Goal: Transaction & Acquisition: Purchase product/service

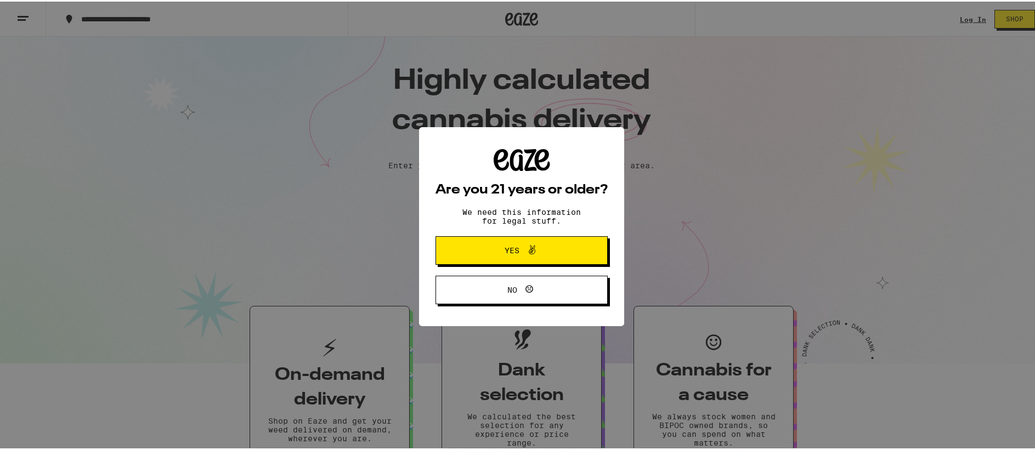
click at [532, 248] on icon at bounding box center [531, 248] width 13 height 13
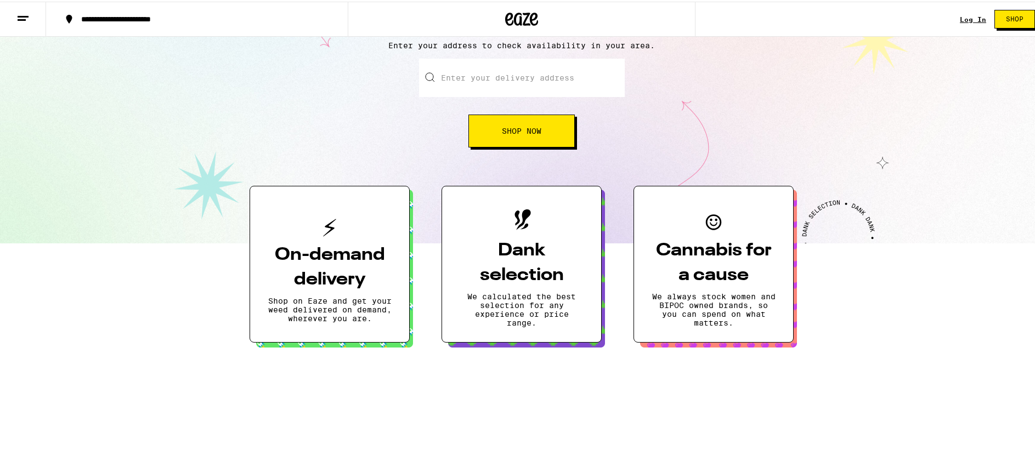
scroll to position [163, 0]
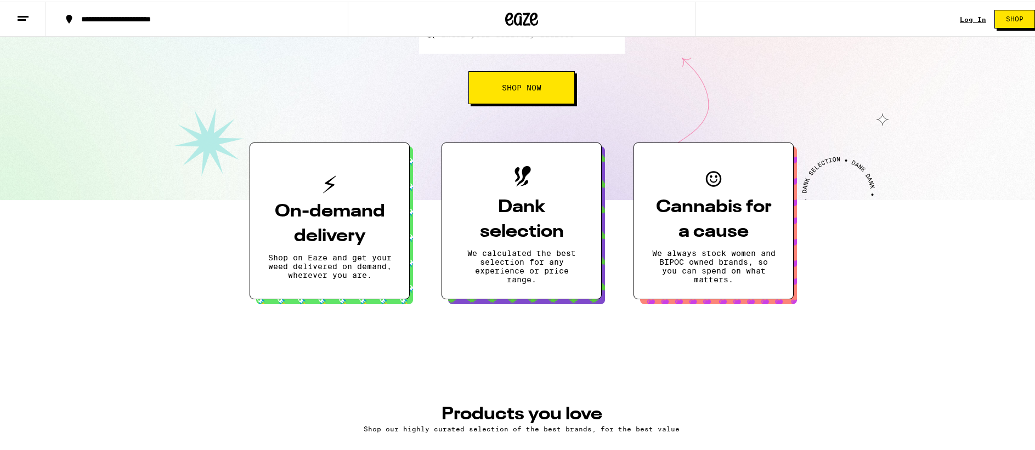
click at [803, 79] on div "Enter your delivery address Shop Now" at bounding box center [521, 58] width 1021 height 89
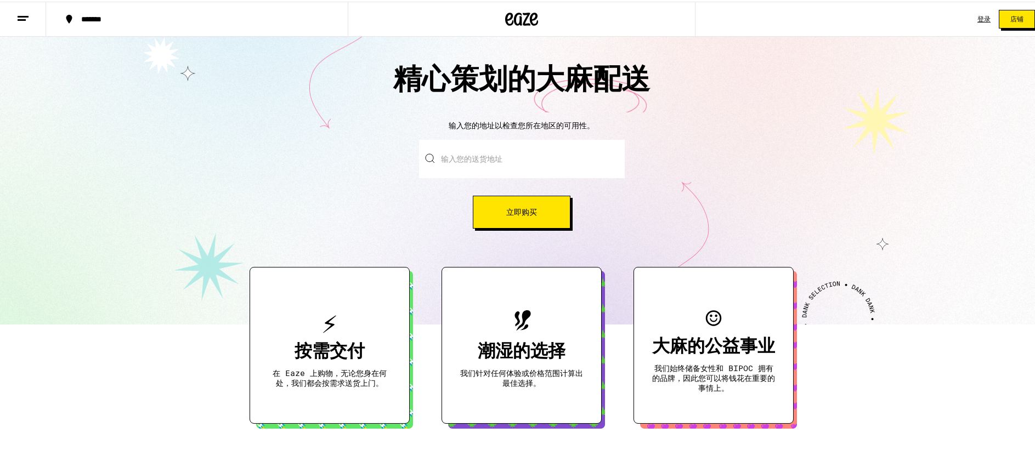
scroll to position [0, 0]
click at [497, 160] on input "输入您的送货地址" at bounding box center [522, 157] width 206 height 38
click at [524, 162] on input "输入您的送货地址" at bounding box center [522, 157] width 206 height 38
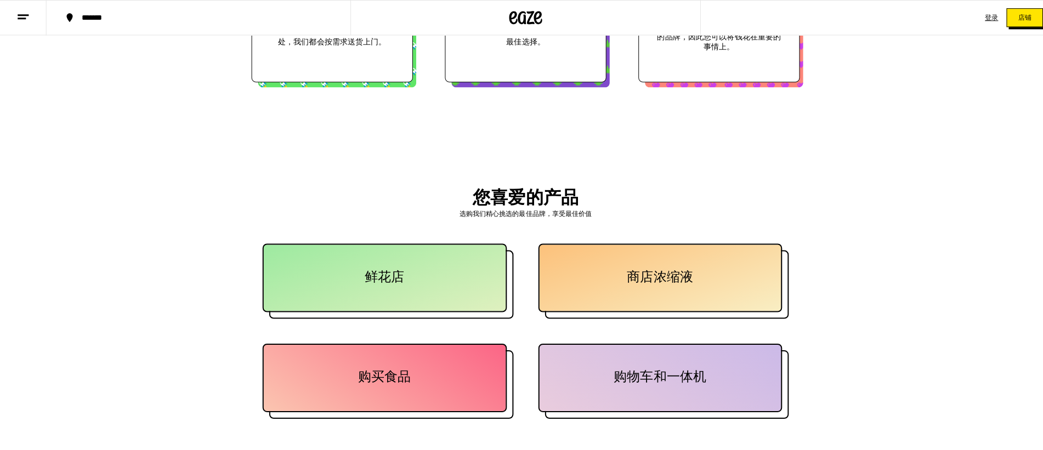
scroll to position [647, 0]
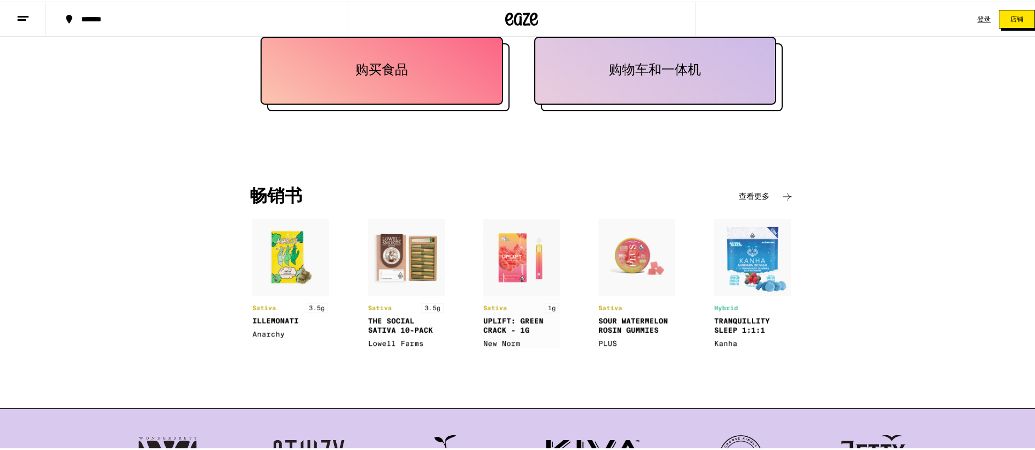
click at [389, 104] on div at bounding box center [388, 76] width 242 height 68
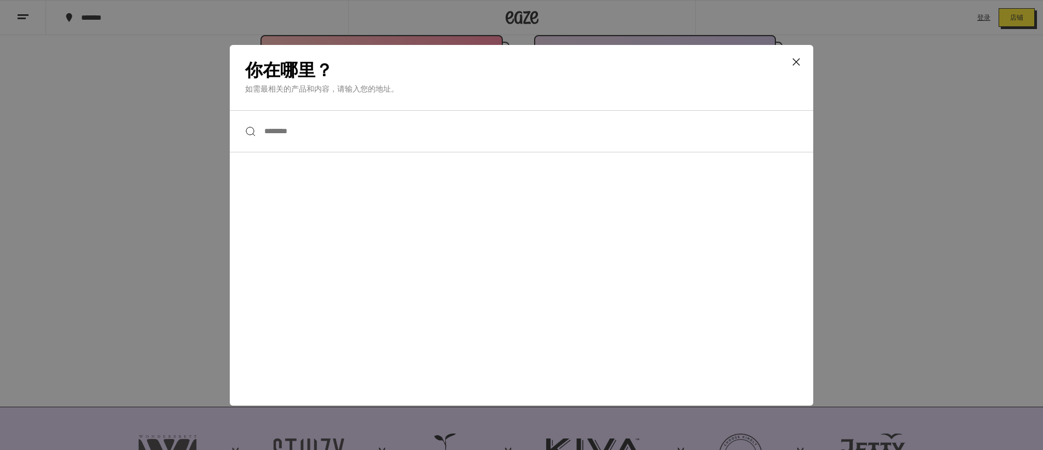
click at [338, 141] on input "****" at bounding box center [521, 131] width 583 height 42
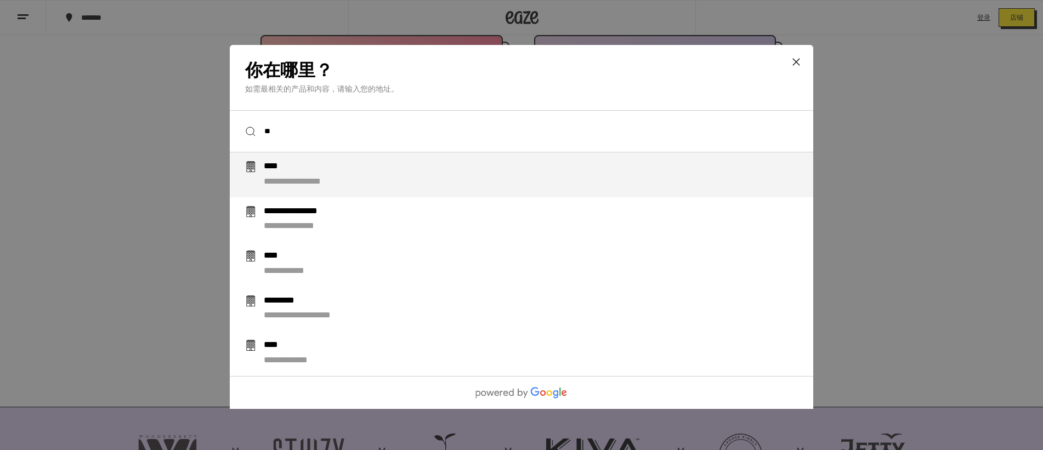
type input "**"
click at [376, 191] on li "**********" at bounding box center [521, 174] width 583 height 45
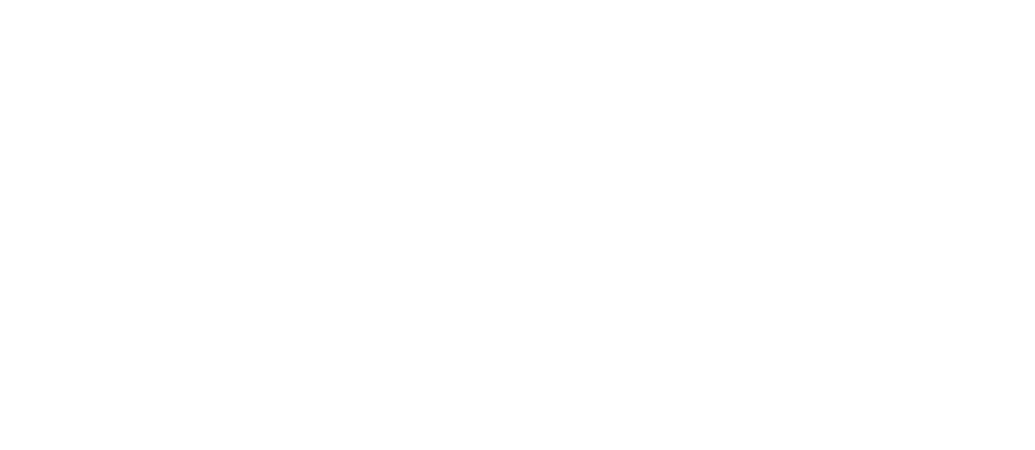
scroll to position [0, 0]
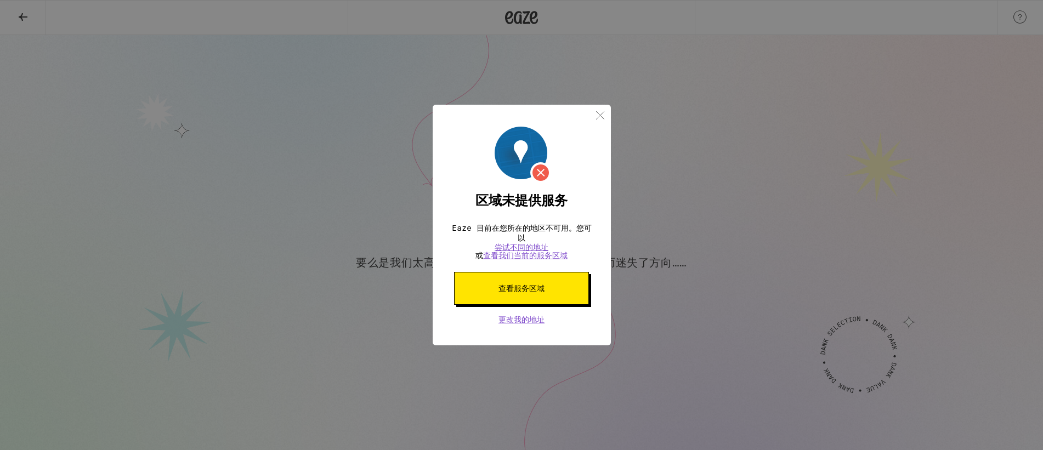
click at [539, 298] on button "查看服务区域" at bounding box center [521, 288] width 135 height 33
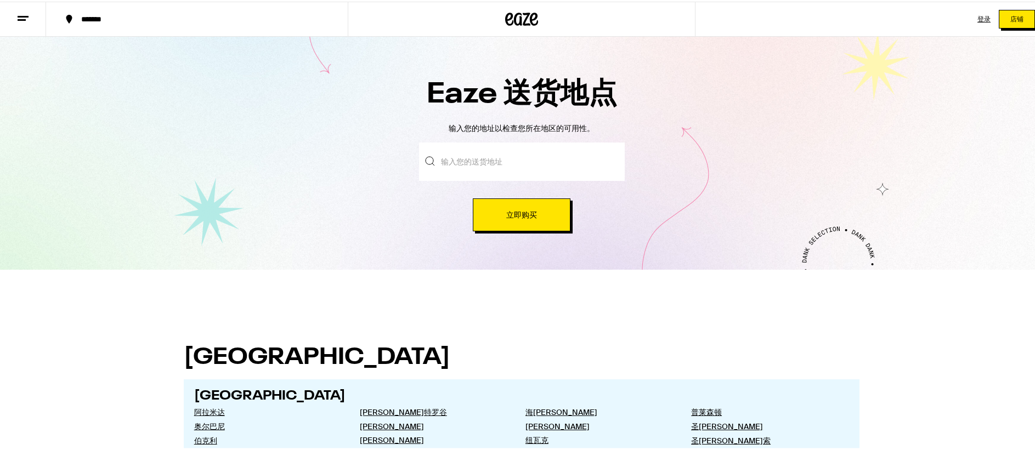
click at [500, 158] on input "text" at bounding box center [522, 160] width 206 height 38
type input "1840 40th Ave"
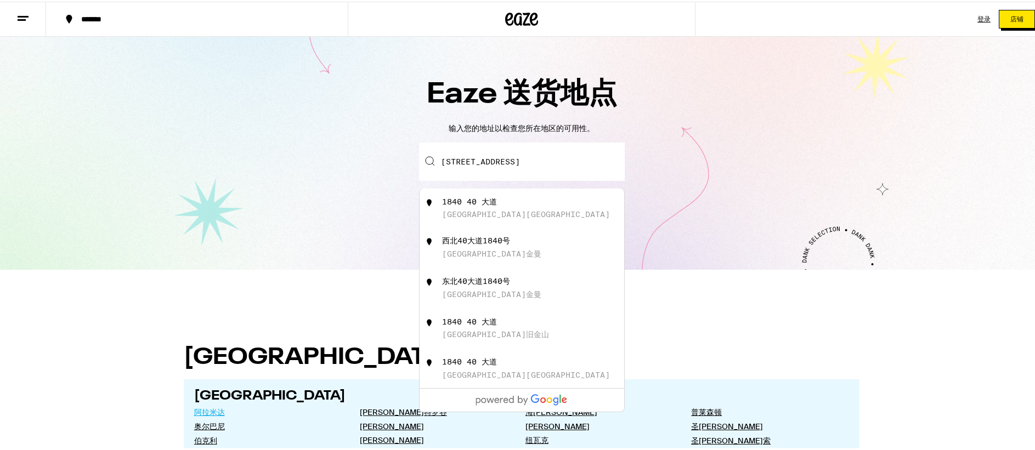
click at [220, 412] on font "阿拉米达" at bounding box center [209, 411] width 31 height 10
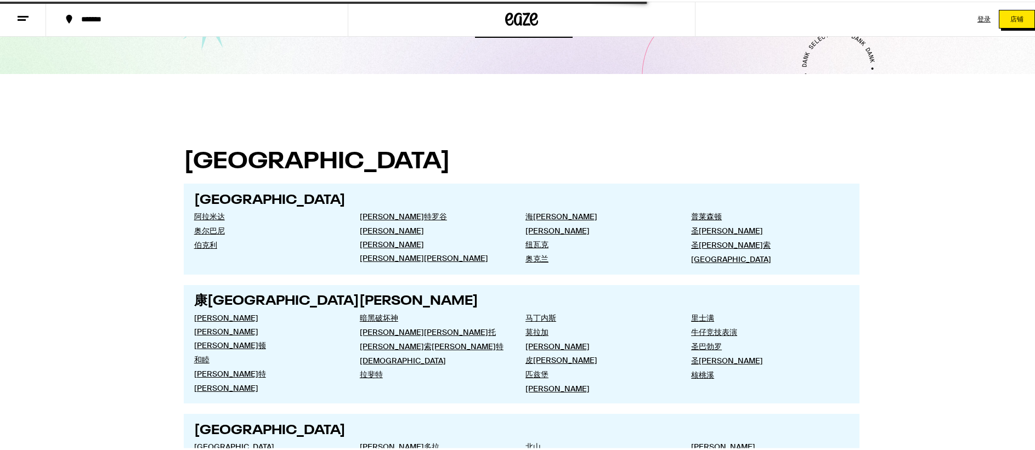
scroll to position [196, 0]
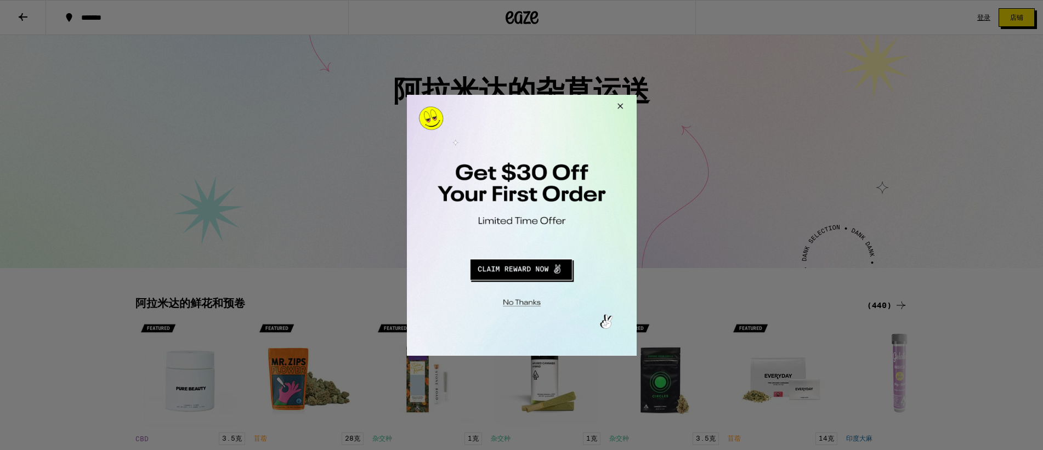
click at [525, 303] on button "关闭模式" at bounding box center [519, 300] width 223 height 17
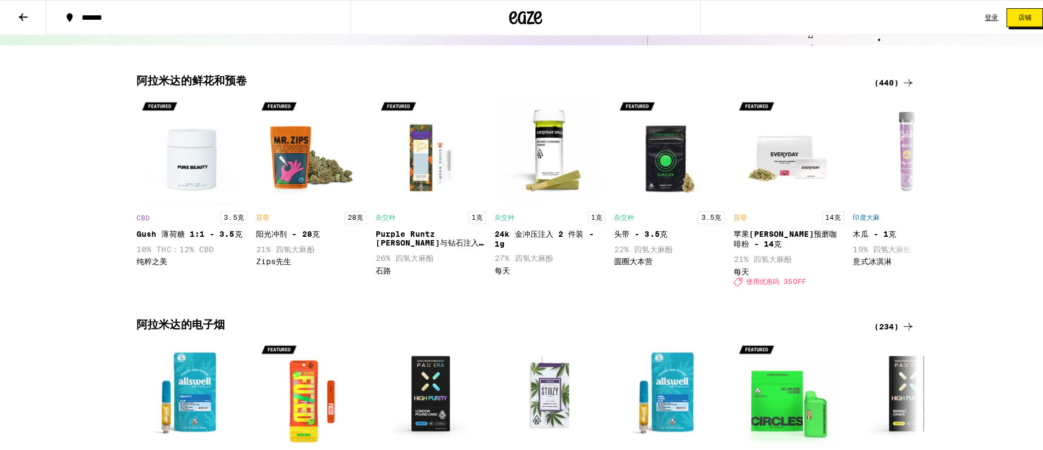
scroll to position [97, 0]
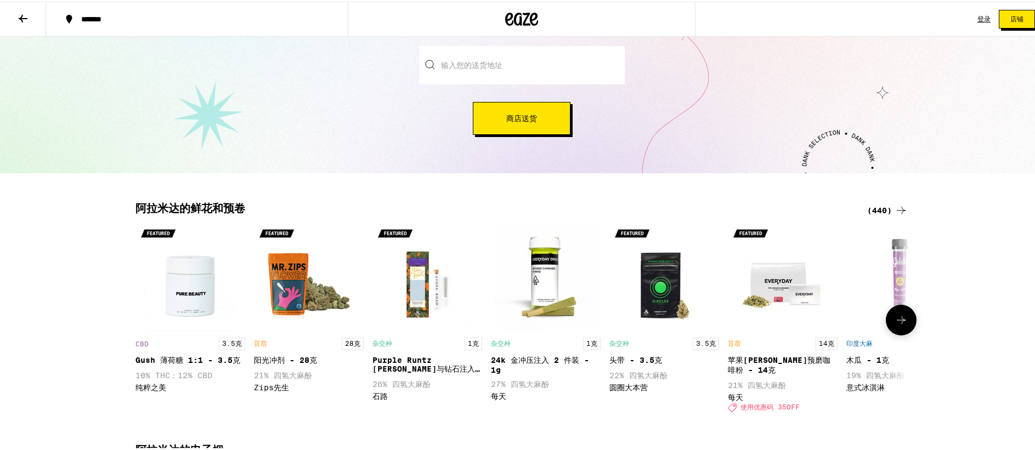
click at [390, 255] on img "打开 Stone Road 的 Purple Runtz Hash & Diamonds Infused - 1g 页面" at bounding box center [427, 276] width 110 height 110
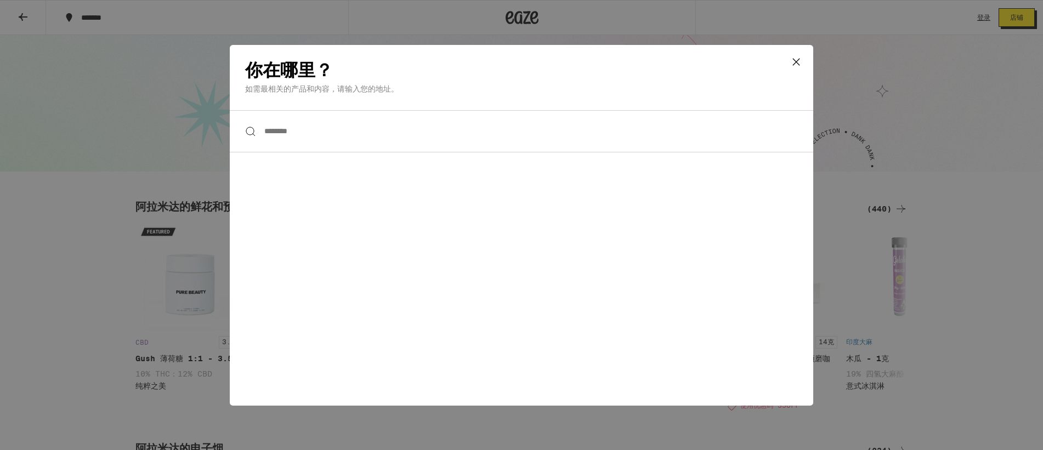
click at [342, 129] on input "****" at bounding box center [521, 131] width 583 height 42
type input "*"
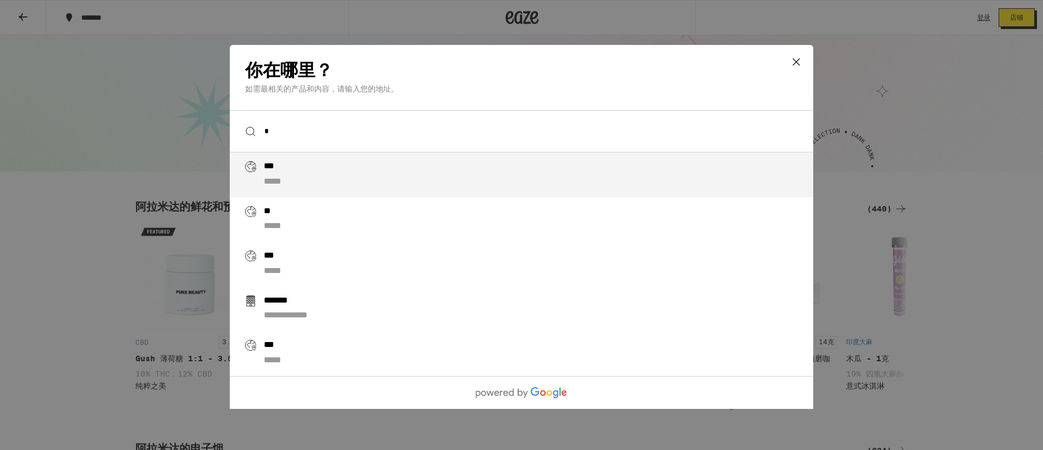
type input "**"
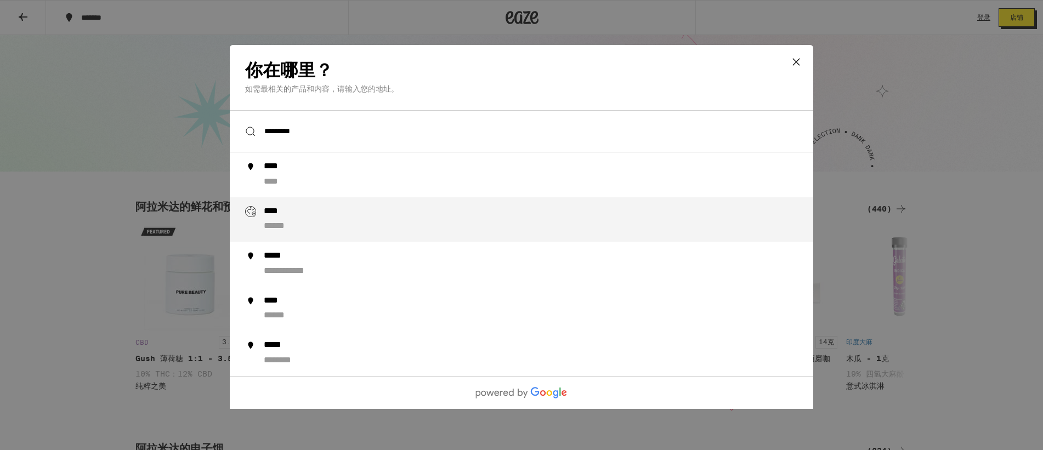
type input "*********"
click at [339, 236] on li "**** ******" at bounding box center [521, 219] width 583 height 45
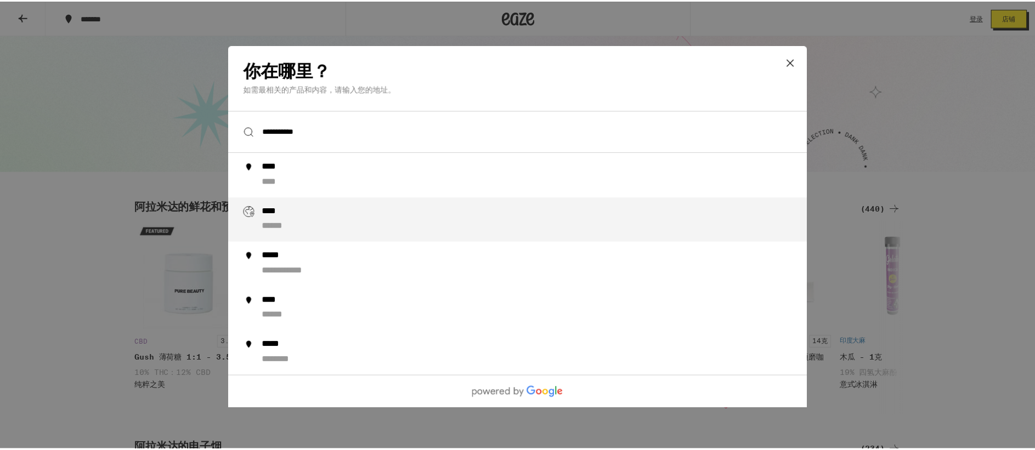
scroll to position [0, 0]
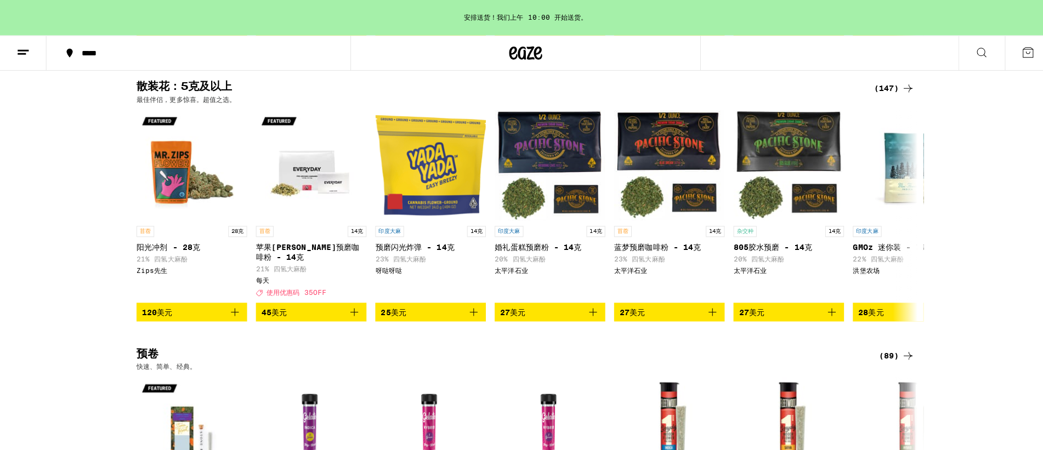
scroll to position [344, 0]
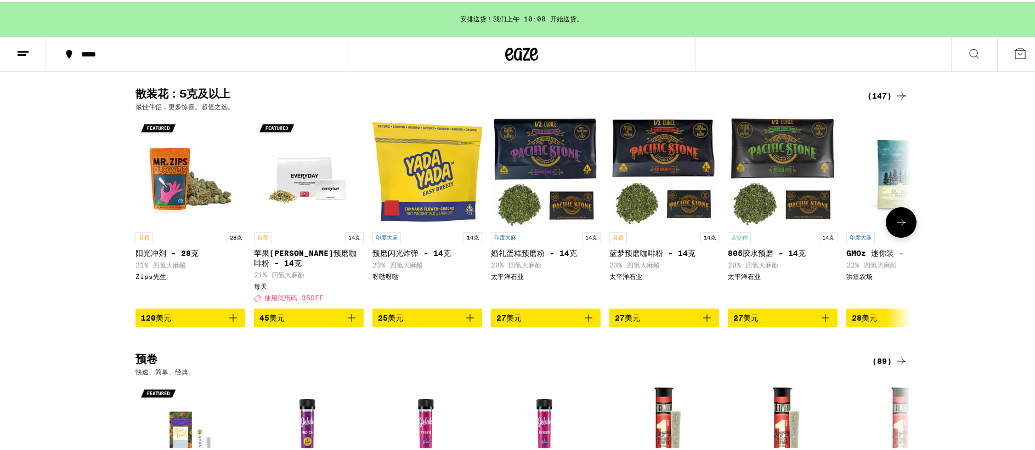
click at [582, 310] on icon "加入购物袋" at bounding box center [588, 316] width 13 height 13
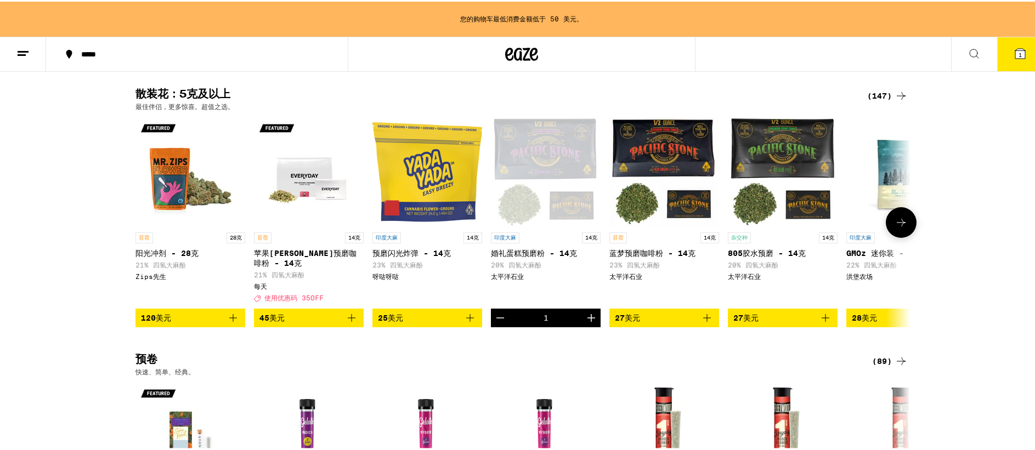
click at [587, 313] on icon "增量" at bounding box center [591, 317] width 8 height 8
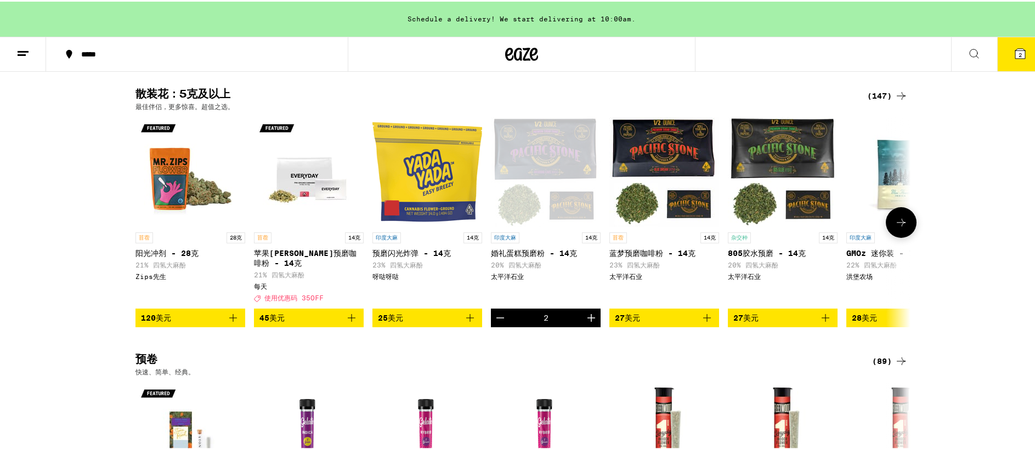
click at [587, 313] on icon "增量" at bounding box center [591, 317] width 8 height 8
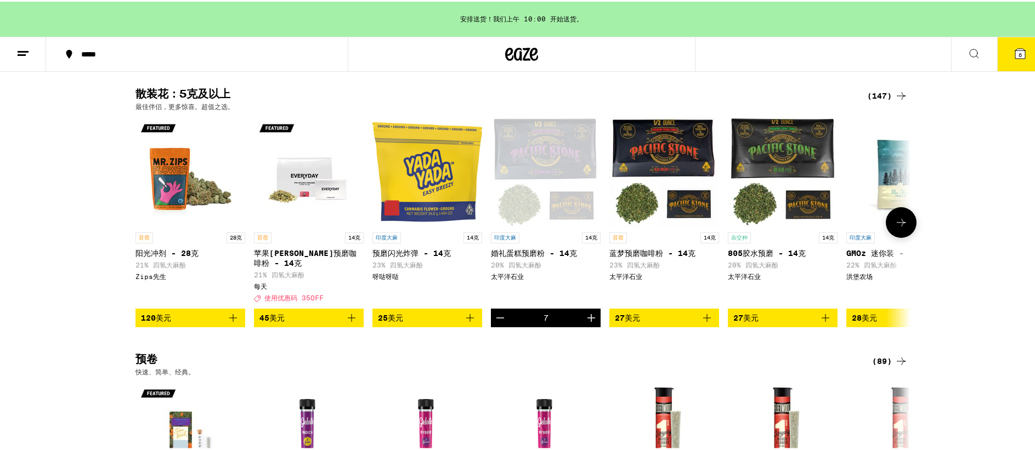
click at [587, 313] on icon "增量" at bounding box center [591, 317] width 8 height 8
click at [702, 310] on icon "加入购物袋" at bounding box center [706, 316] width 13 height 13
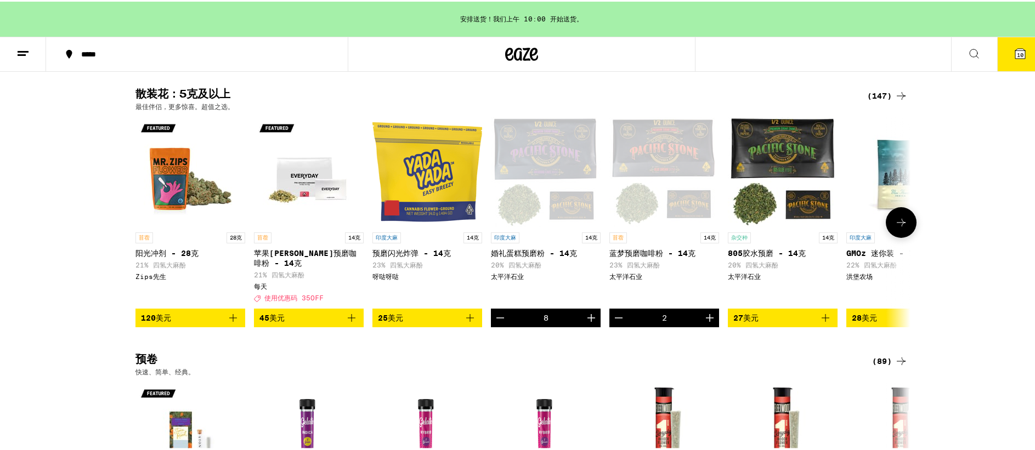
click at [703, 310] on icon "Increment" at bounding box center [709, 316] width 13 height 13
click at [1013, 50] on icon at bounding box center [1019, 52] width 13 height 13
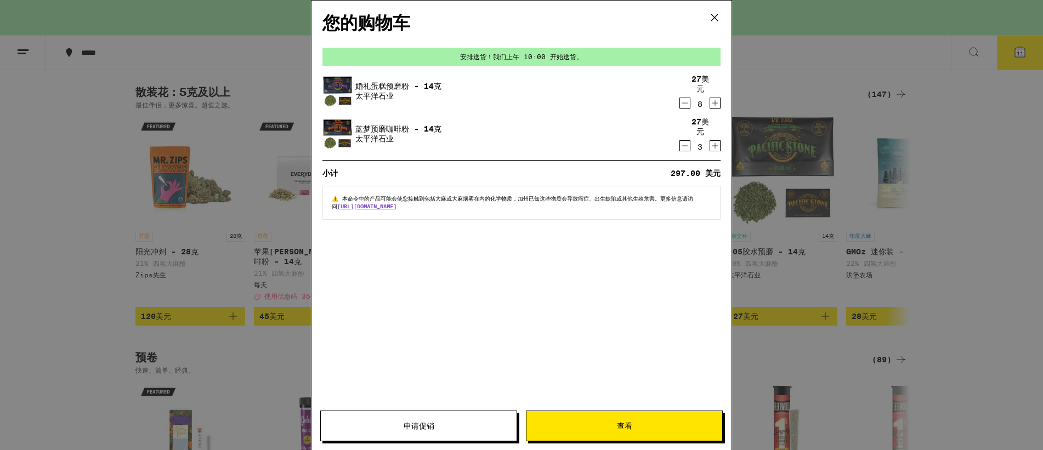
click at [620, 422] on font "查看" at bounding box center [624, 426] width 15 height 9
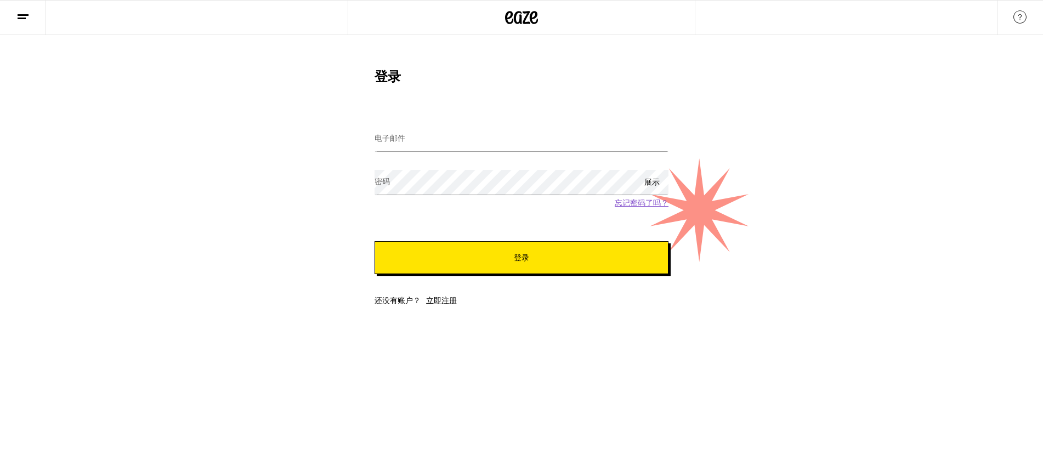
click at [442, 301] on font "立即注册" at bounding box center [441, 300] width 31 height 9
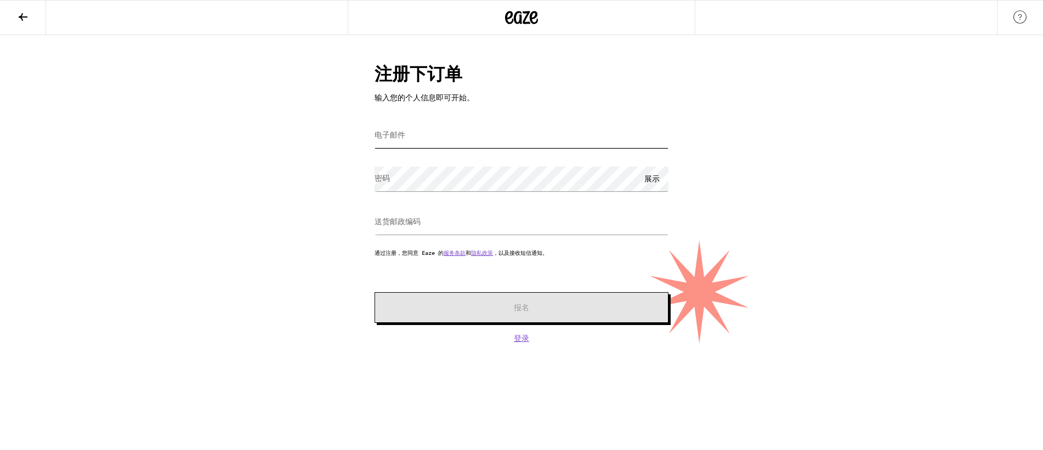
click at [440, 144] on input "电子邮件" at bounding box center [522, 135] width 294 height 25
type input "[EMAIL_ADDRESS][DOMAIN_NAME]"
type input "94143"
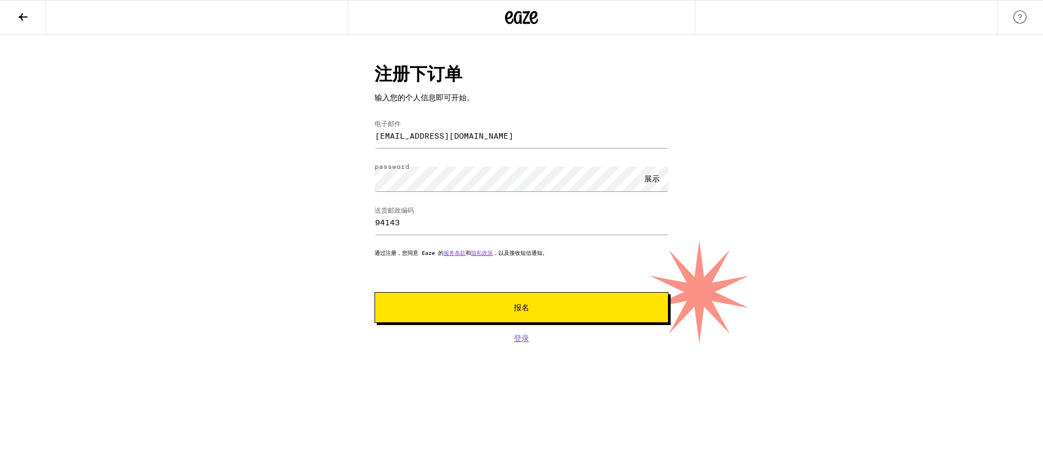
click at [481, 300] on button "报名" at bounding box center [522, 307] width 294 height 31
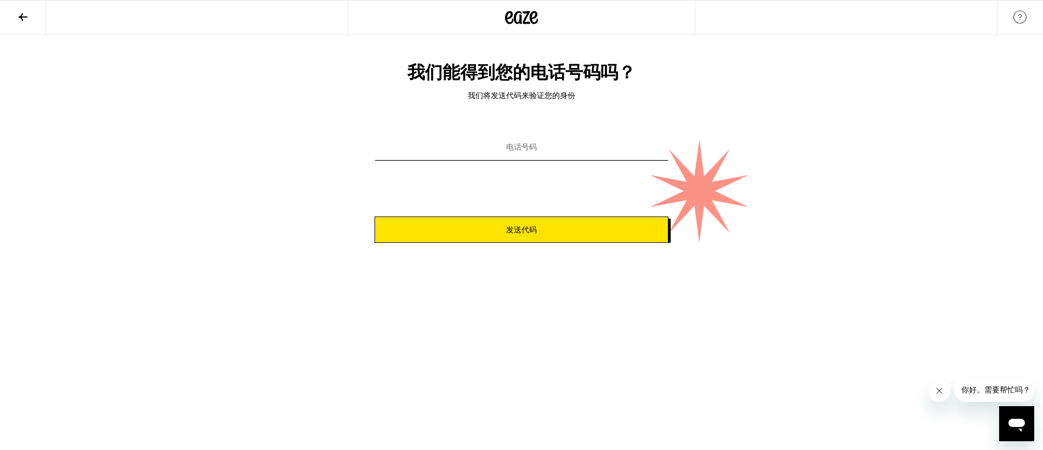
drag, startPoint x: 522, startPoint y: 143, endPoint x: 484, endPoint y: 135, distance: 38.5
click at [522, 143] on input "电话号码" at bounding box center [522, 147] width 294 height 25
click at [26, 15] on icon at bounding box center [22, 16] width 13 height 13
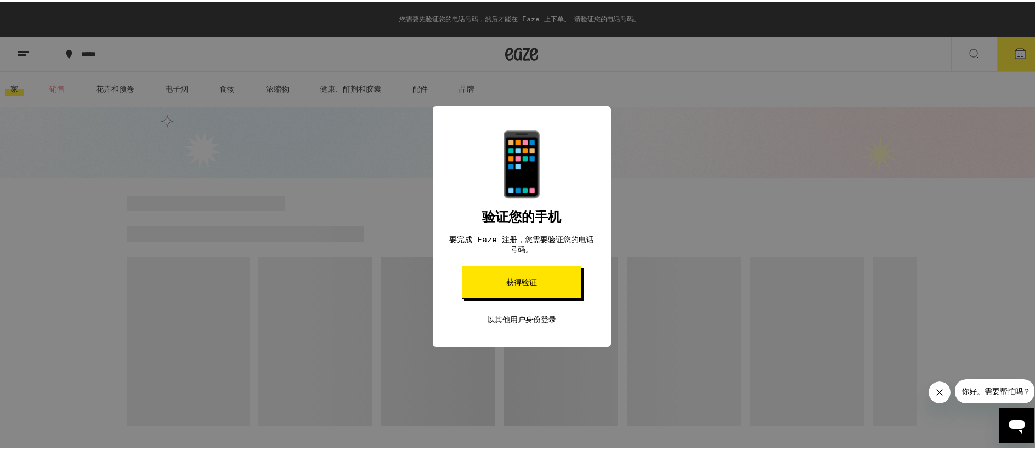
click at [509, 322] on font "以其他用户身份登录" at bounding box center [521, 318] width 69 height 9
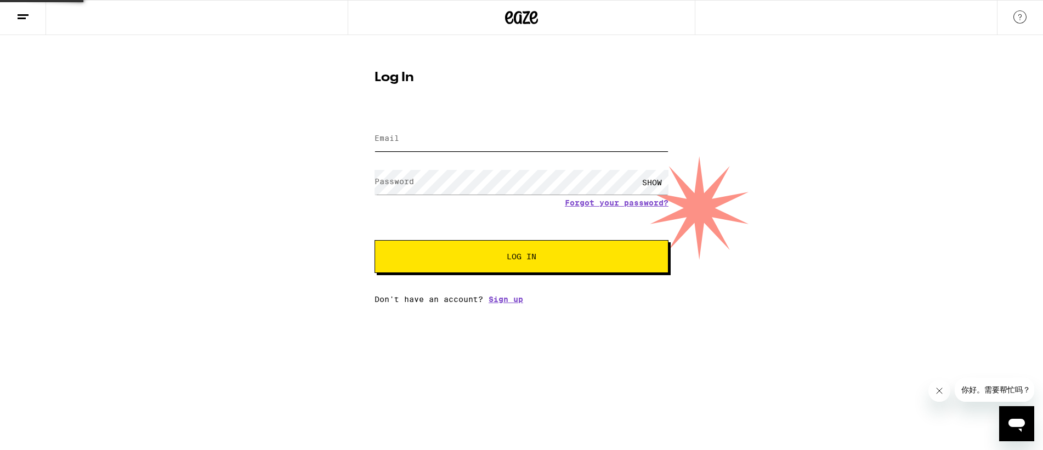
type input "[EMAIL_ADDRESS][DOMAIN_NAME]"
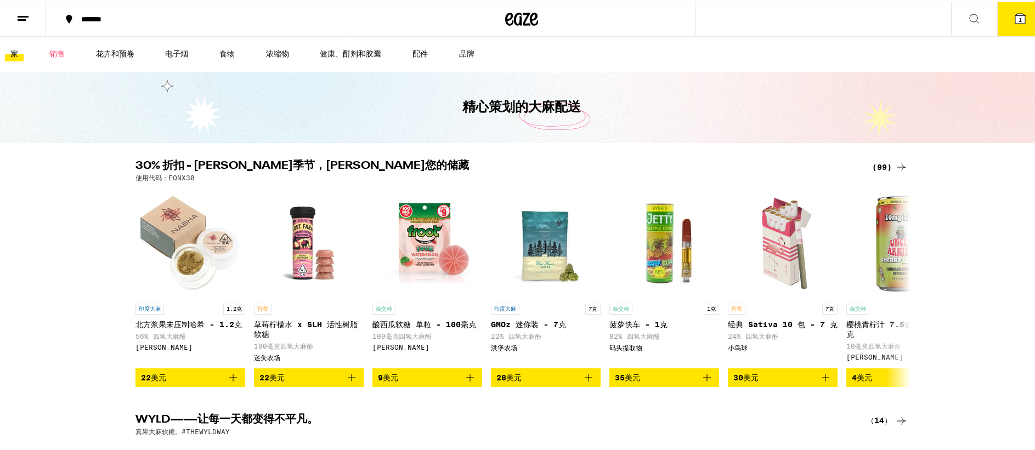
click at [1016, 13] on icon at bounding box center [1019, 16] width 13 height 13
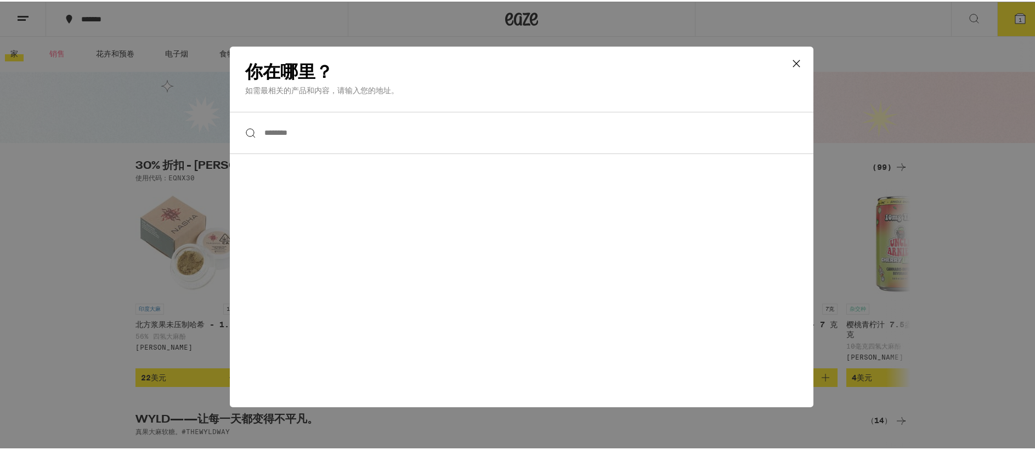
click at [392, 129] on input "****" at bounding box center [521, 131] width 583 height 42
click at [793, 65] on icon at bounding box center [796, 62] width 16 height 16
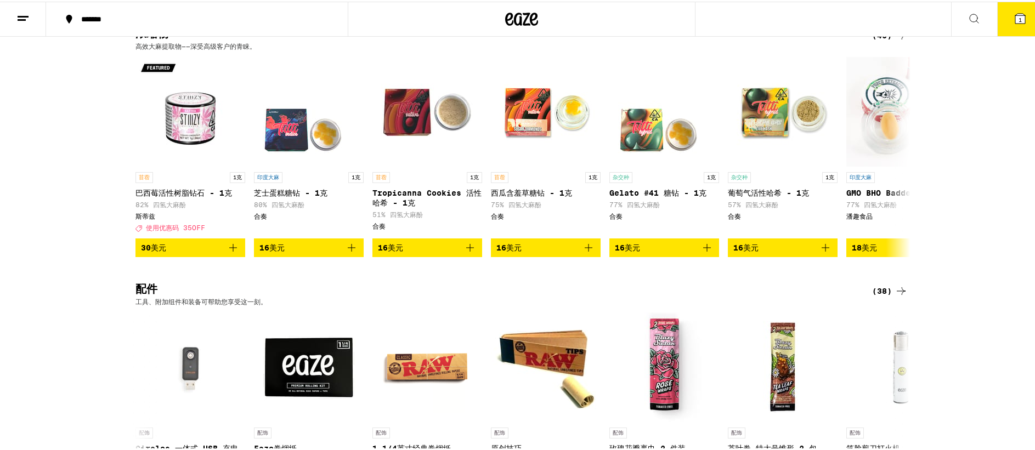
scroll to position [4069, 0]
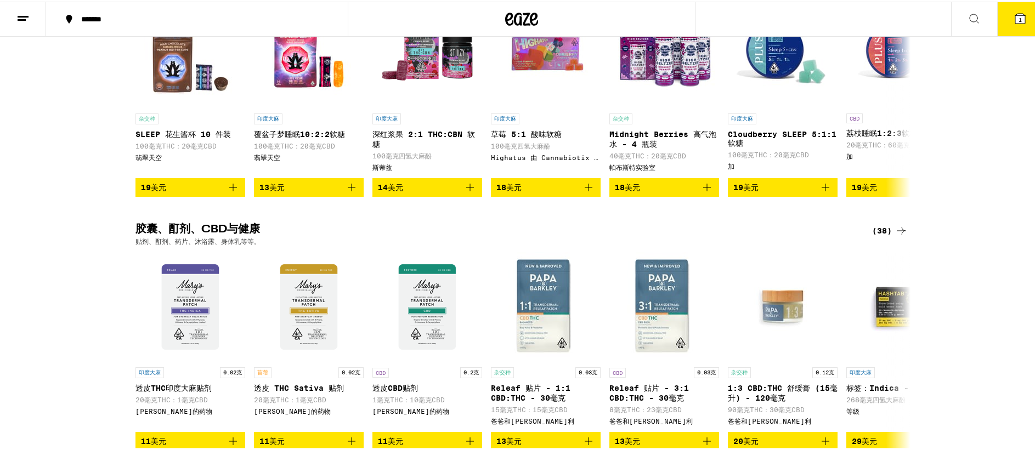
click at [972, 4] on button at bounding box center [974, 18] width 46 height 35
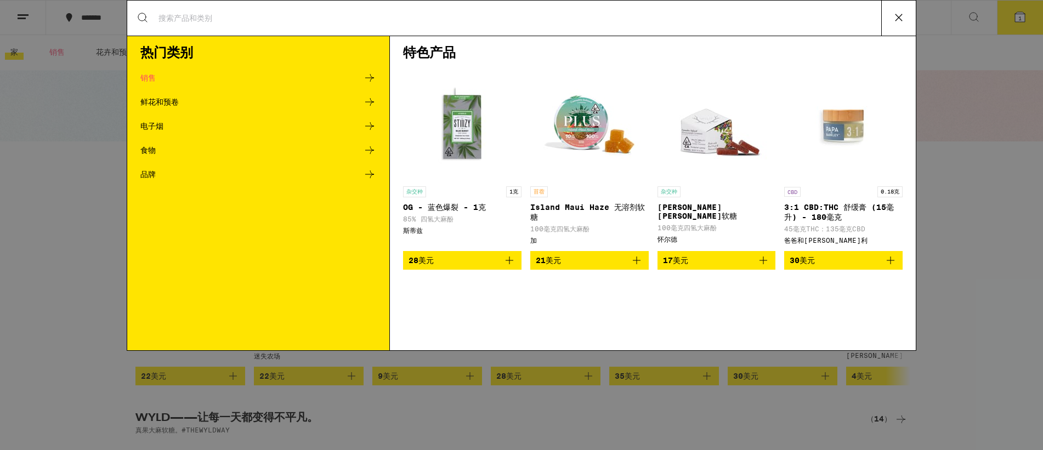
drag, startPoint x: 985, startPoint y: 26, endPoint x: 1024, endPoint y: 20, distance: 39.4
click at [987, 26] on div "搜索产品 热门类别 销售 鲜花和预卷 电子烟 食物 品牌 特色产品 杂交种 1克 OG - 蓝色爆裂 - 1克 85% 四氢大麻酚 斯蒂兹 28美元 苜蓿 I…" at bounding box center [521, 225] width 1043 height 450
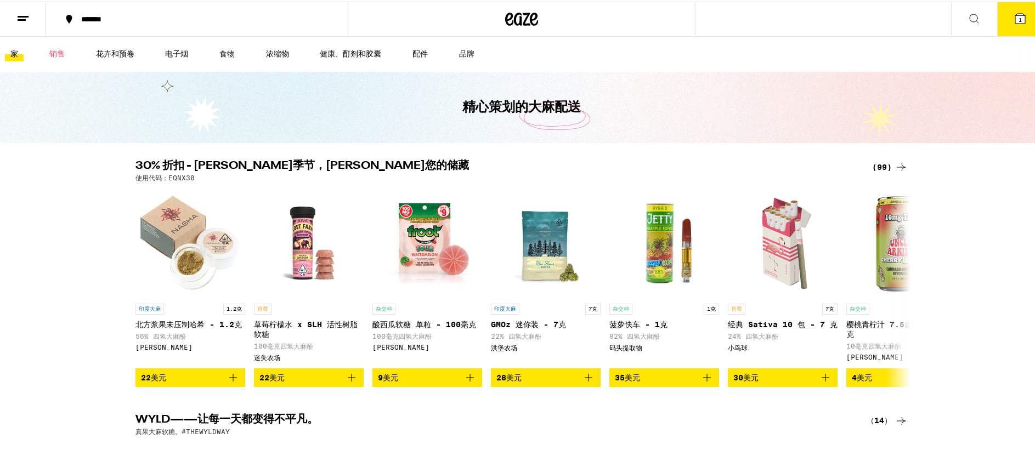
click at [982, 20] on button at bounding box center [974, 18] width 46 height 35
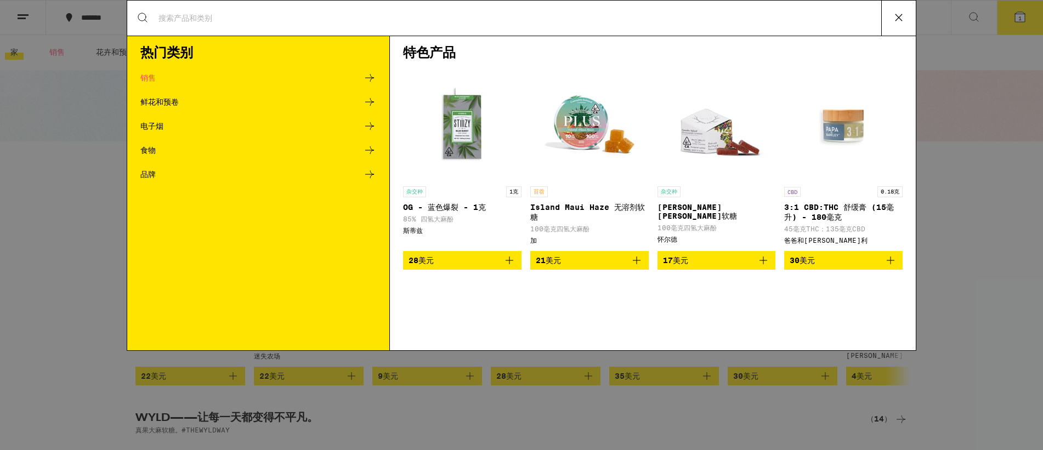
drag, startPoint x: 999, startPoint y: 49, endPoint x: 1006, endPoint y: 37, distance: 14.5
click at [999, 49] on div "搜索产品 热门类别 销售 鲜花和预卷 电子烟 食物 品牌 特色产品 杂交种 1克 OG - 蓝色爆裂 - 1克 85% 四氢大麻酚 斯蒂兹 28美元 苜蓿 I…" at bounding box center [521, 225] width 1043 height 450
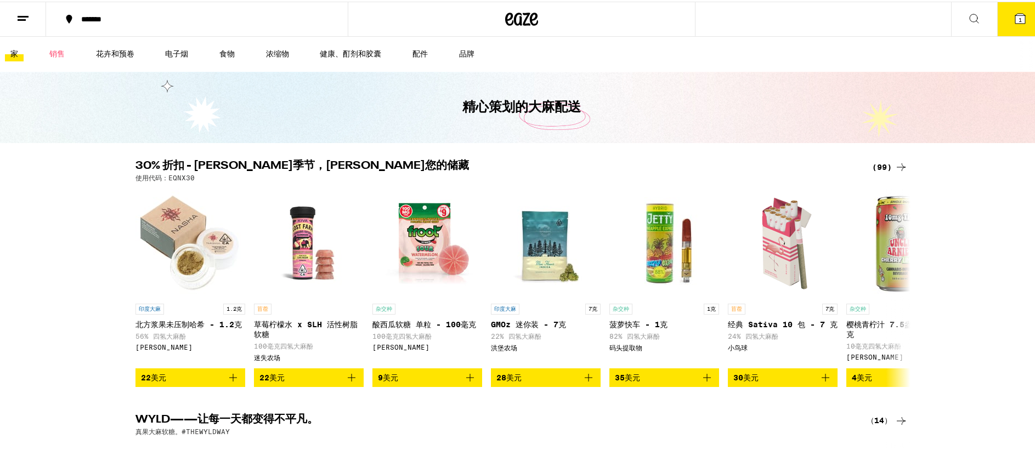
click at [1018, 20] on font "1" at bounding box center [1019, 18] width 3 height 7
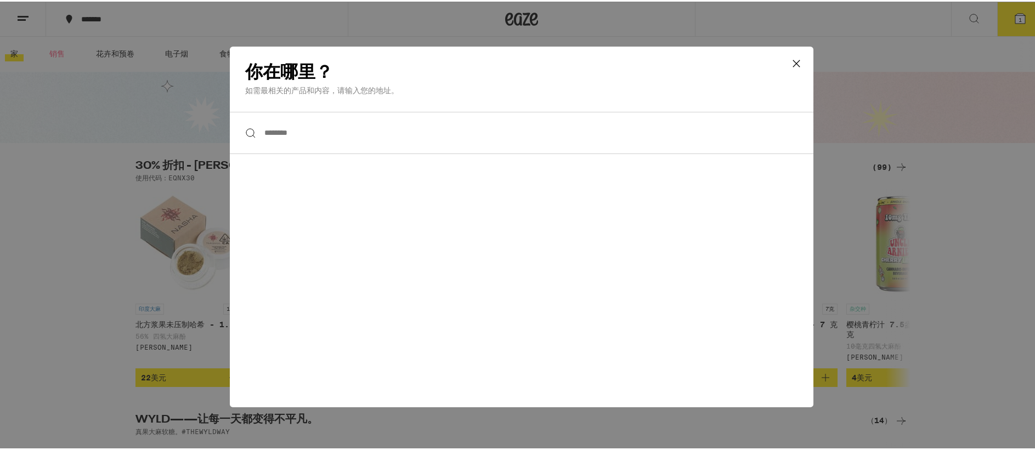
click at [375, 132] on input "****" at bounding box center [521, 131] width 583 height 42
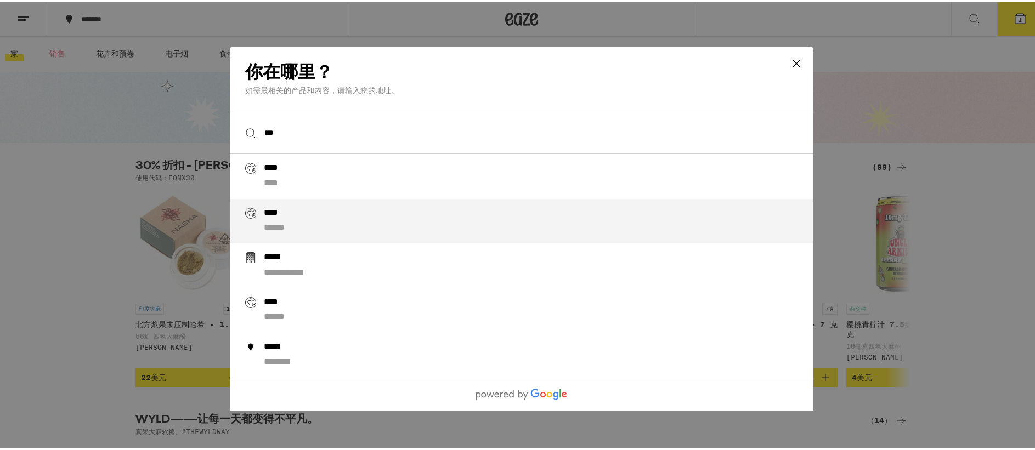
type input "***"
click at [319, 218] on div "**** ******" at bounding box center [543, 219] width 559 height 27
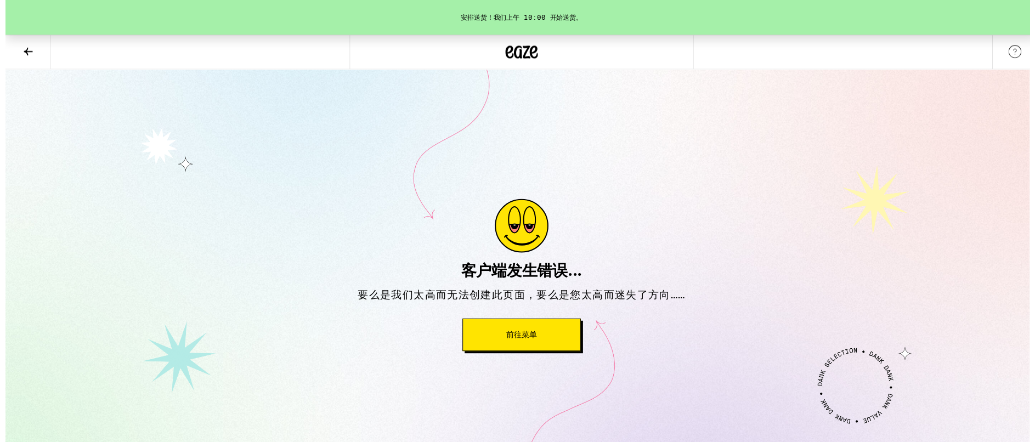
click at [542, 340] on button "前往菜单" at bounding box center [522, 338] width 120 height 33
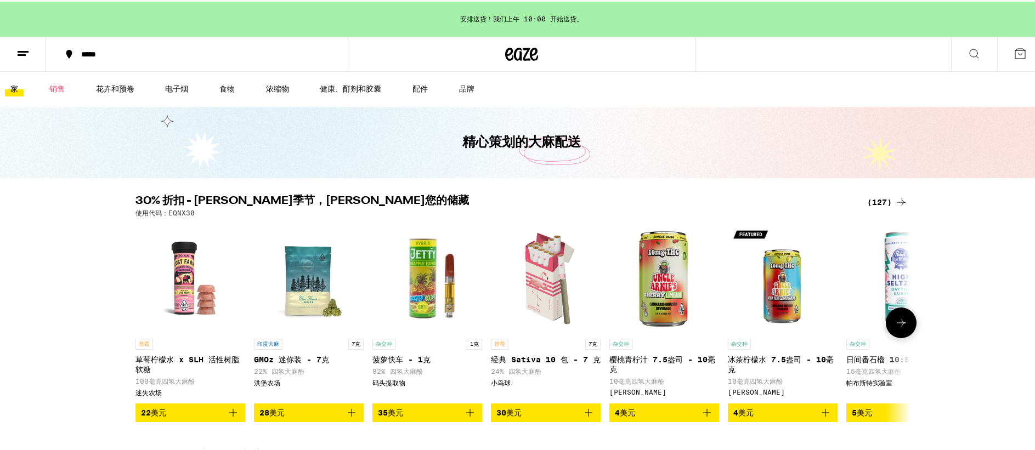
click at [828, 354] on font "冰茶柠檬水 7.5盎司 - 10毫克" at bounding box center [781, 363] width 106 height 19
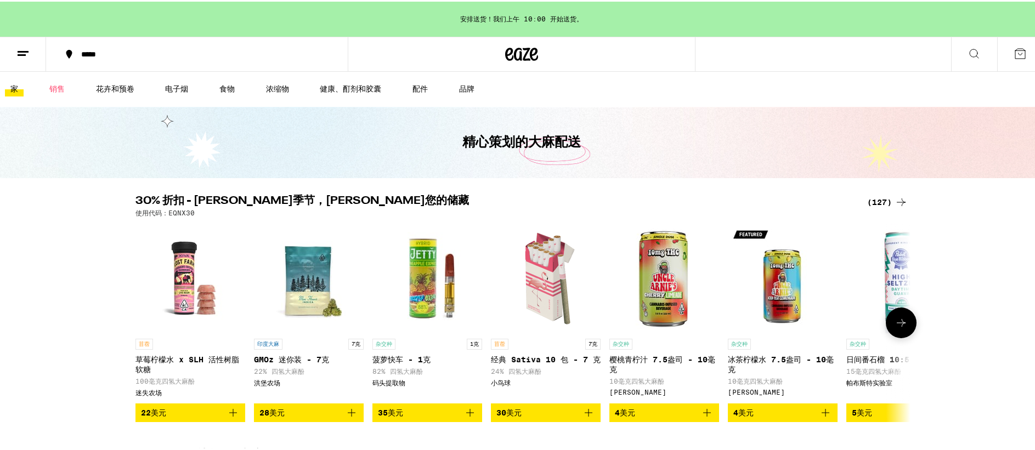
scroll to position [97, 0]
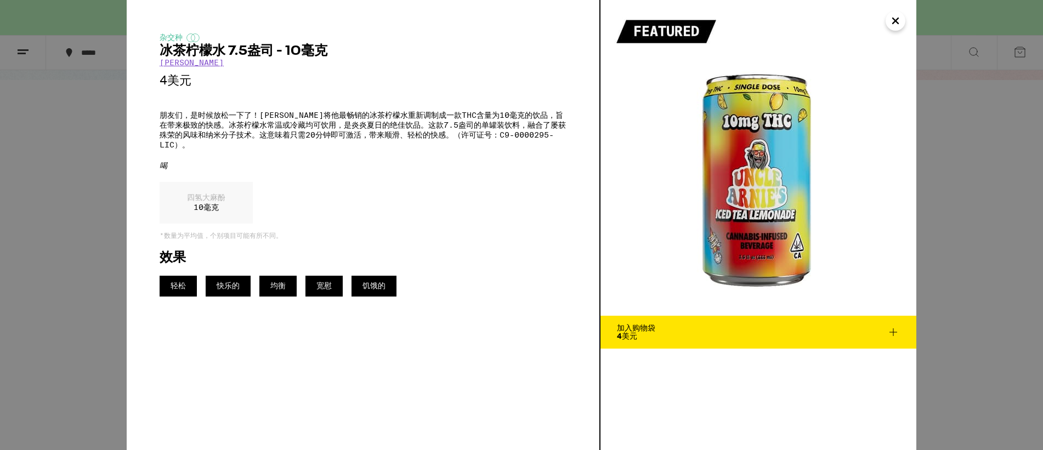
drag, startPoint x: 886, startPoint y: 330, endPoint x: 892, endPoint y: 330, distance: 6.1
click at [887, 330] on icon at bounding box center [893, 332] width 13 height 13
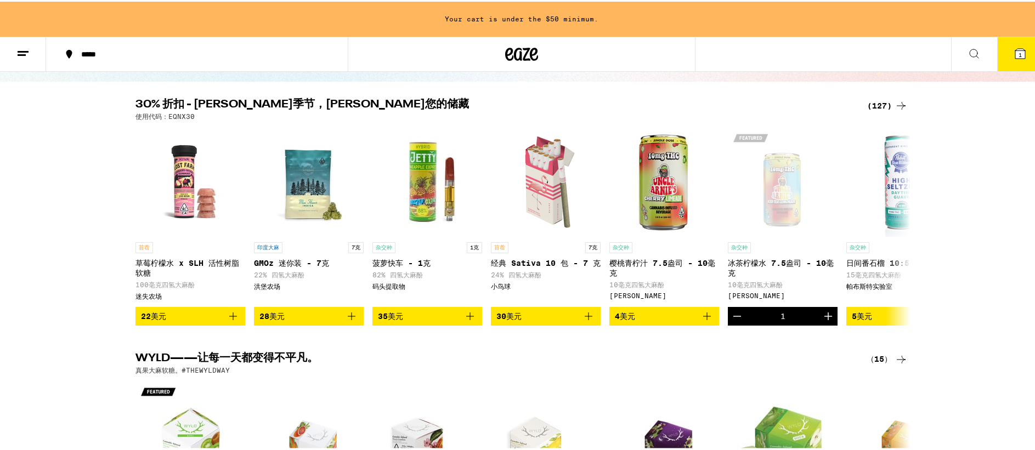
click at [825, 319] on icon "增量" at bounding box center [827, 314] width 13 height 13
click at [825, 318] on icon "增量" at bounding box center [827, 314] width 13 height 13
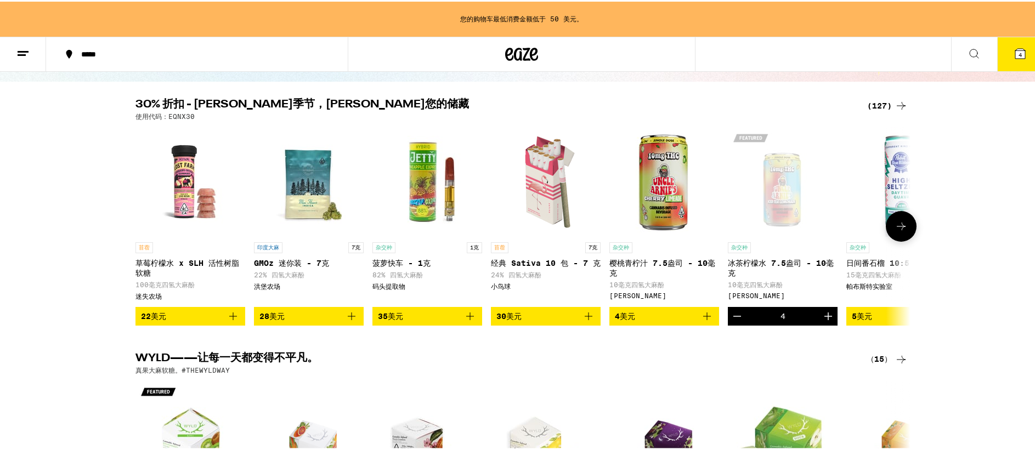
click at [825, 318] on icon "增量" at bounding box center [827, 314] width 13 height 13
click at [1015, 54] on icon at bounding box center [1020, 52] width 10 height 10
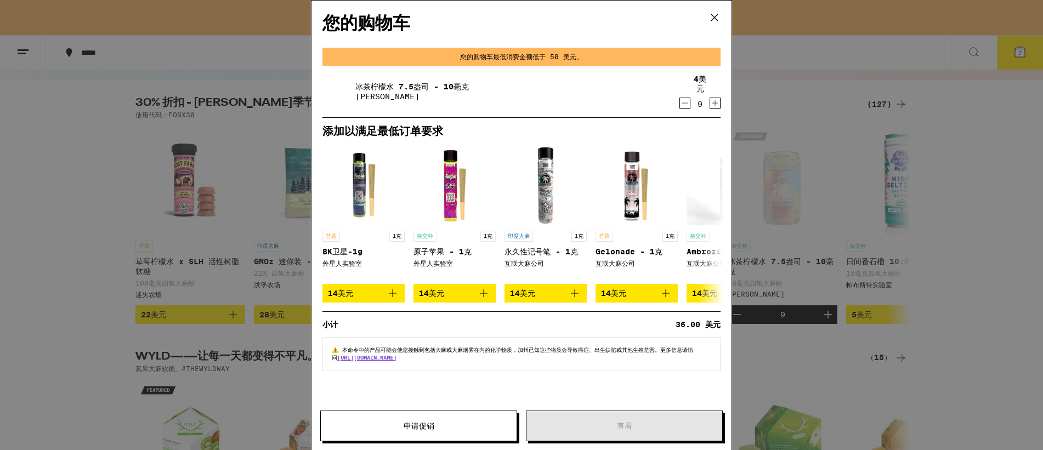
click at [826, 250] on div "您的购物车 您的购物车最低消费金额低于 50 美元。 冰茶柠檬水 7.5盎司 - 10毫克 阿尼叔叔的 4美元 9 添加以满足最低订单要求 苜蓿 1克 BK卫…" at bounding box center [521, 225] width 1043 height 450
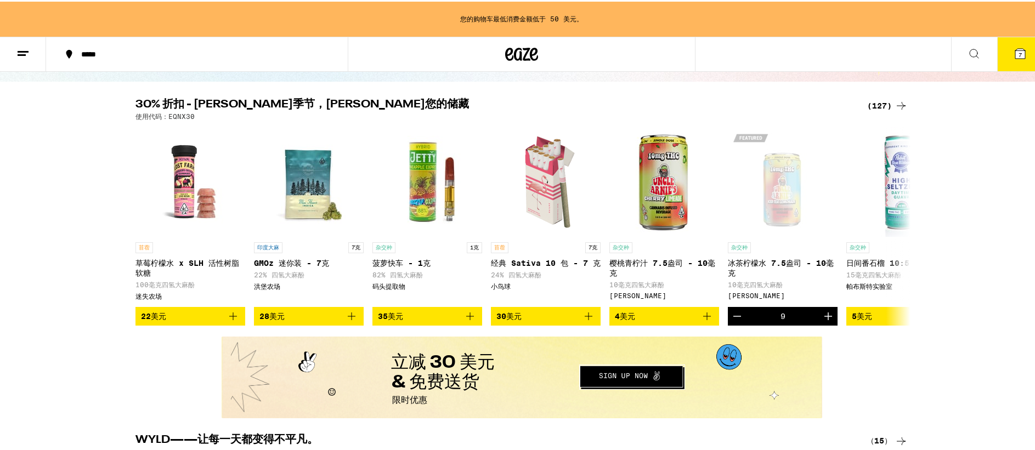
click at [1015, 49] on icon at bounding box center [1020, 52] width 10 height 10
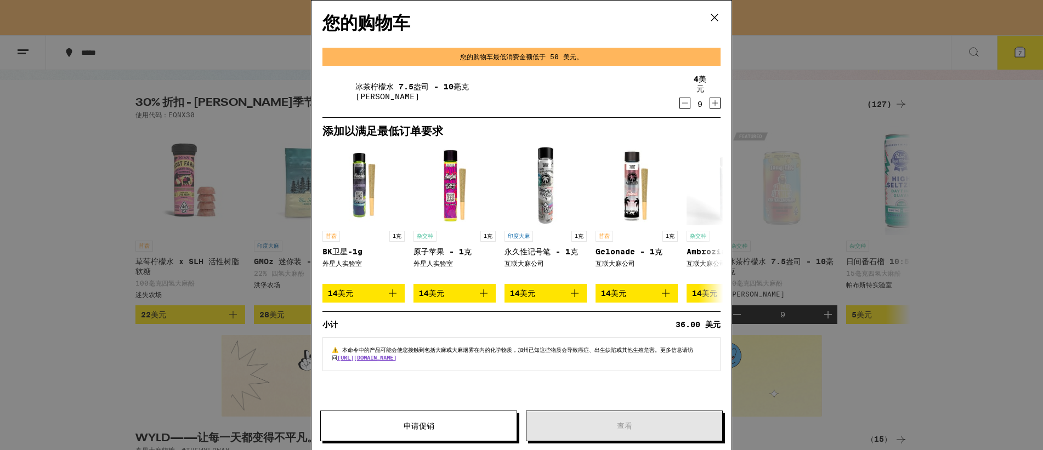
click at [718, 20] on icon at bounding box center [714, 17] width 16 height 16
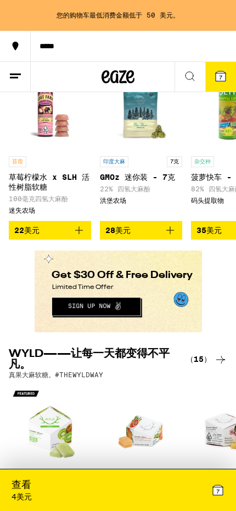
click at [217, 80] on icon at bounding box center [221, 76] width 10 height 10
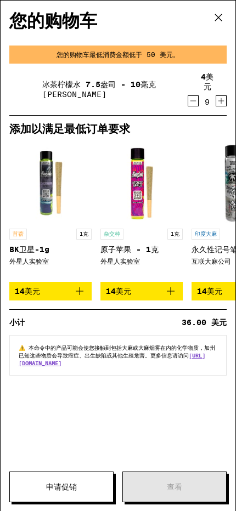
click at [75, 450] on font "申请促销" at bounding box center [61, 487] width 31 height 9
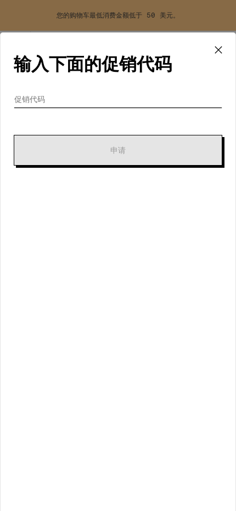
click at [145, 100] on input "促销代码" at bounding box center [118, 99] width 208 height 16
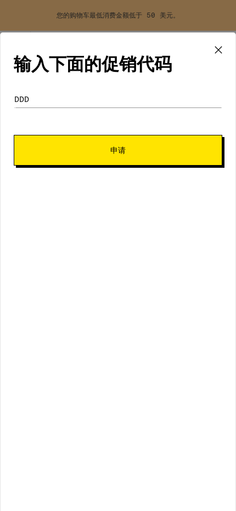
click at [120, 157] on button "申请" at bounding box center [118, 150] width 208 height 31
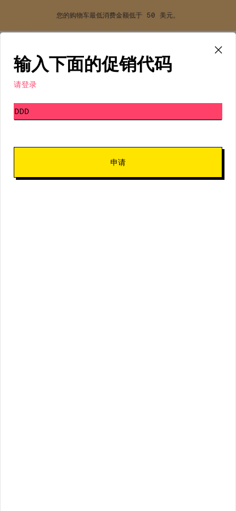
click at [94, 113] on input "ddd" at bounding box center [118, 111] width 208 height 16
type input "ddda"
click at [111, 170] on button "申请" at bounding box center [118, 162] width 208 height 31
click at [221, 47] on icon at bounding box center [218, 50] width 16 height 16
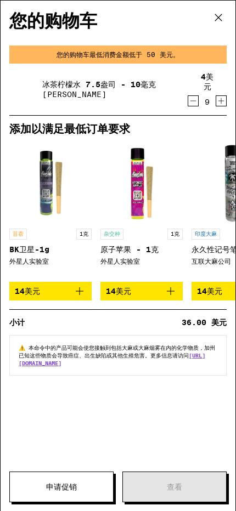
click at [219, 24] on icon at bounding box center [218, 17] width 16 height 16
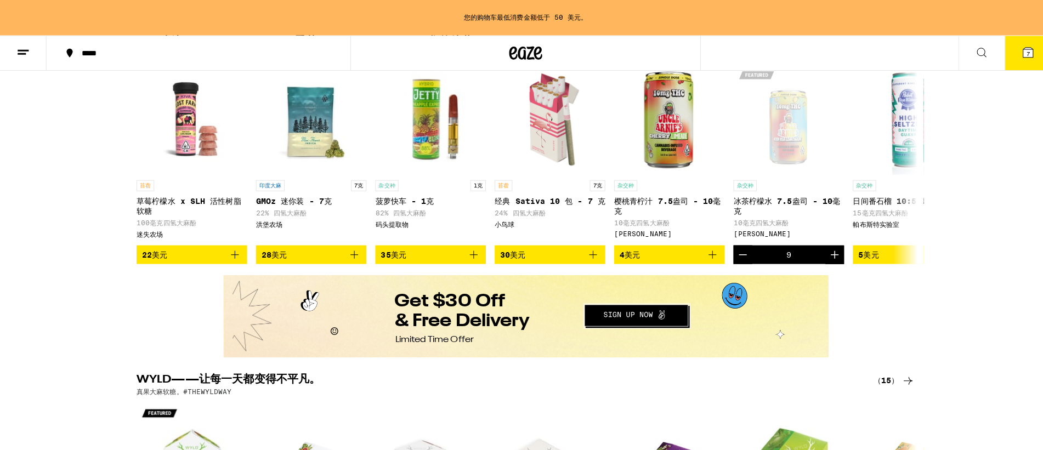
scroll to position [161, 0]
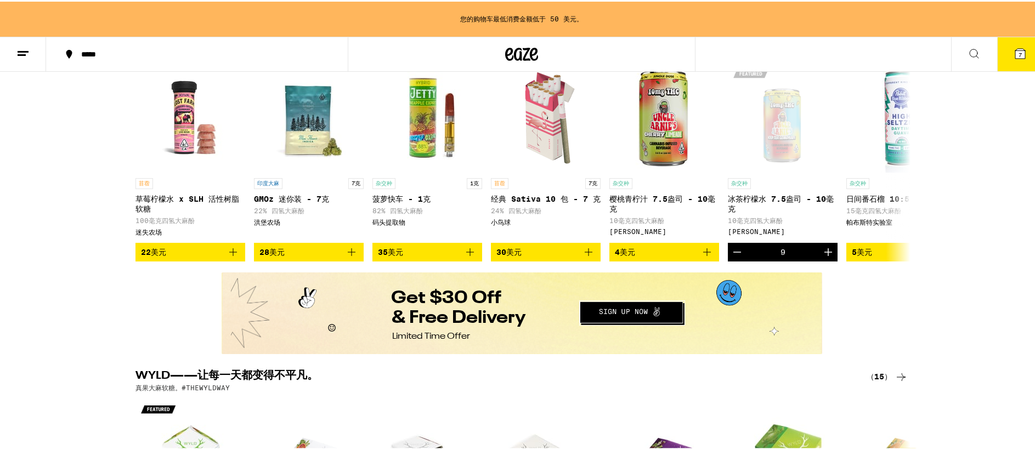
click at [573, 14] on font "您的购物车最低消费金额低于 50 美元。" at bounding box center [521, 17] width 123 height 7
drag, startPoint x: 868, startPoint y: 250, endPoint x: 705, endPoint y: 241, distance: 163.7
click at [705, 241] on div "苜蓿 草莓柠檬水 x SLH 活性树脂软糖 100毫克四氢大麻酚 迷失农场 22美元 印度大麻 7克 GMOz 迷你装 - 7克 22% 四氢大麻酚 洪堡农场…" at bounding box center [522, 160] width 790 height 199
click at [701, 257] on icon "加入购物袋" at bounding box center [706, 250] width 13 height 13
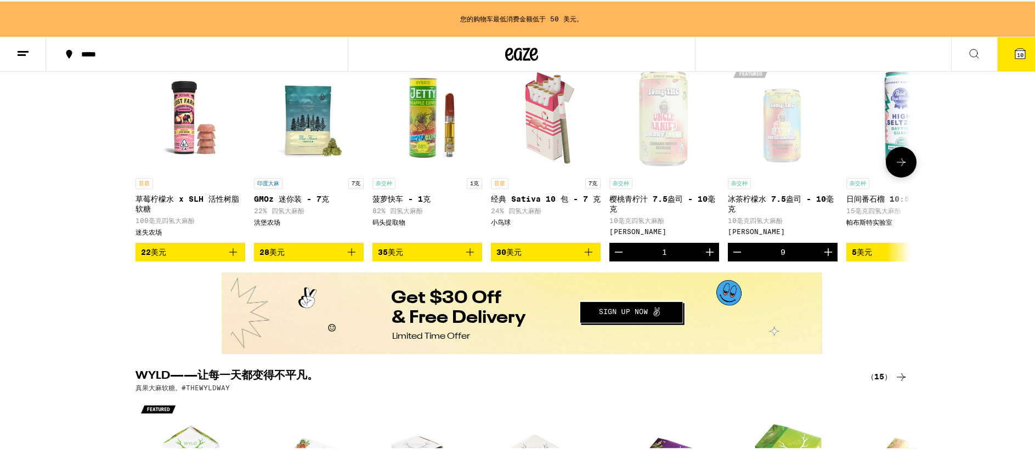
click at [703, 256] on icon "Increment" at bounding box center [709, 250] width 13 height 13
click at [704, 254] on icon "增量" at bounding box center [709, 250] width 13 height 13
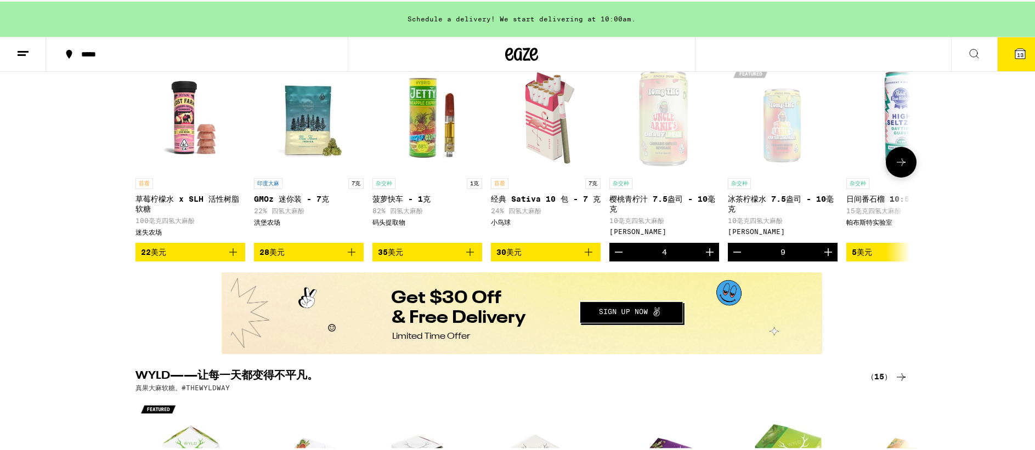
click at [704, 253] on icon "增量" at bounding box center [709, 250] width 13 height 13
click at [705, 253] on icon "增量" at bounding box center [709, 250] width 13 height 13
click at [706, 253] on icon "增量" at bounding box center [709, 250] width 13 height 13
click at [707, 253] on icon "增量" at bounding box center [709, 250] width 13 height 13
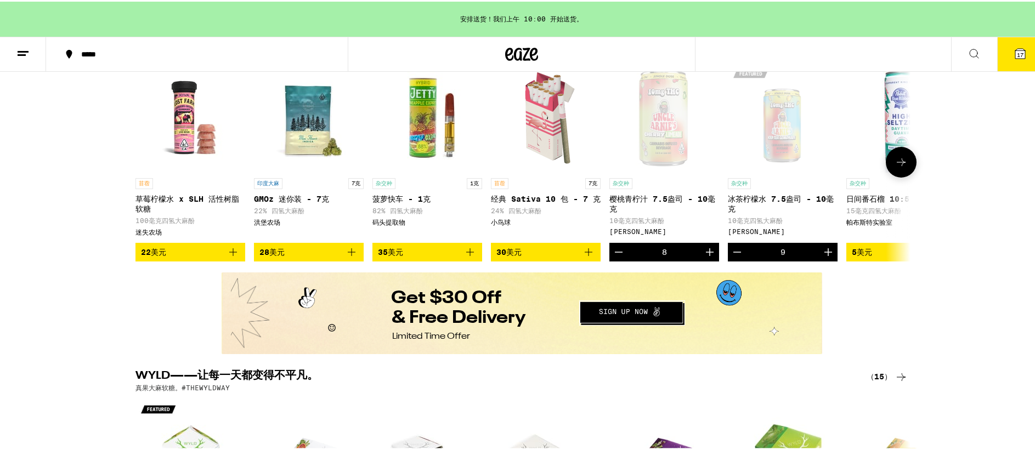
click at [707, 253] on icon "增量" at bounding box center [709, 250] width 13 height 13
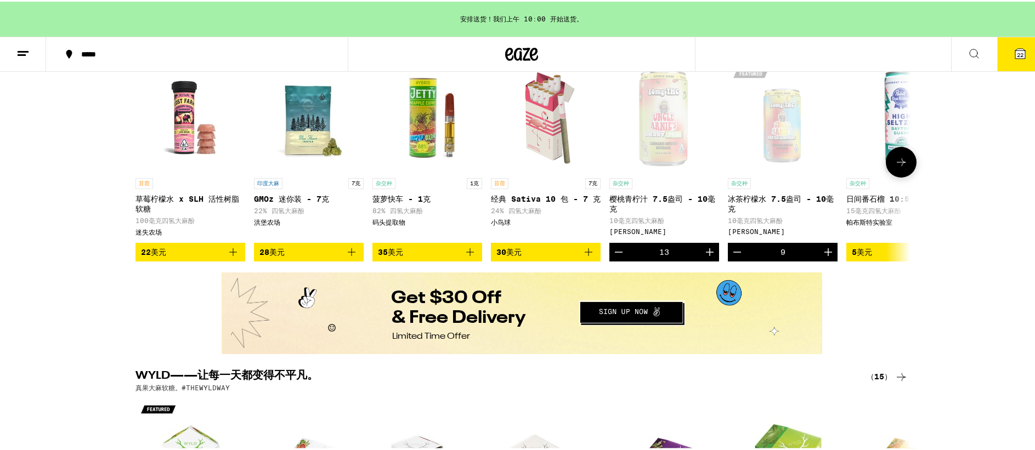
click at [707, 253] on icon "增量" at bounding box center [709, 250] width 13 height 13
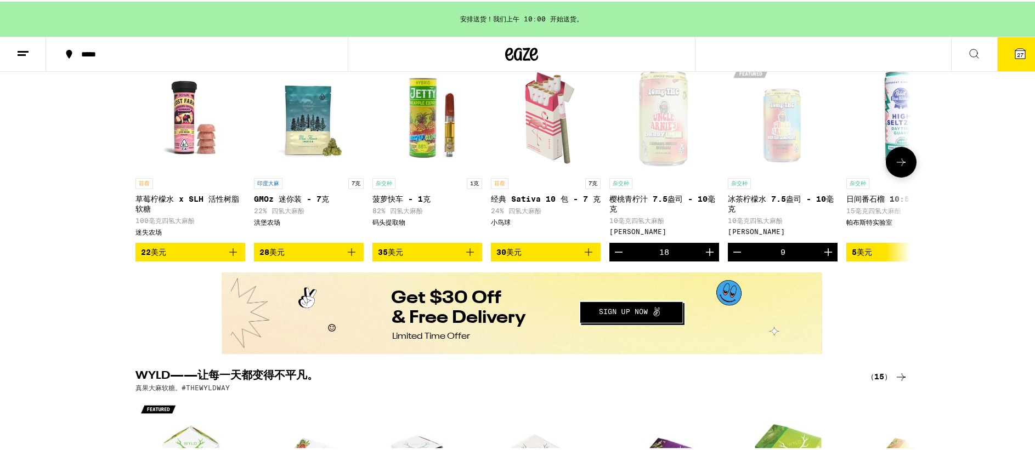
click at [707, 253] on icon "增量" at bounding box center [709, 250] width 13 height 13
click at [1012, 50] on font "二十九" at bounding box center [1020, 52] width 16 height 7
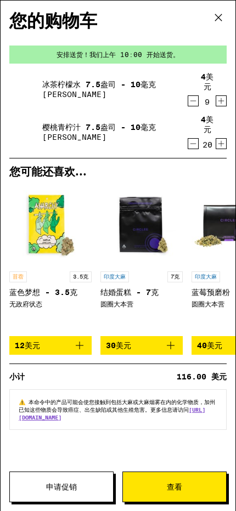
click at [63, 450] on font "申请促销" at bounding box center [61, 487] width 31 height 9
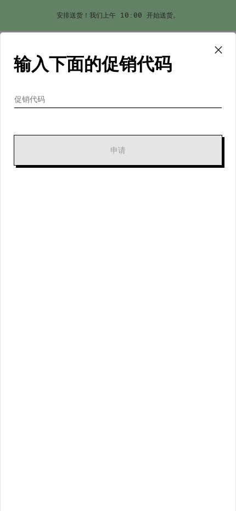
click at [109, 94] on input "促销代码" at bounding box center [118, 99] width 208 height 16
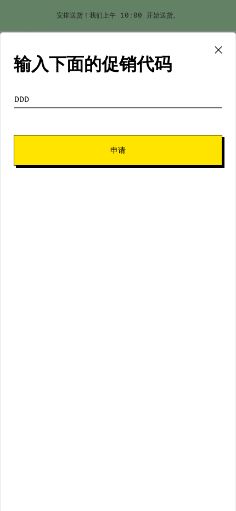
type input "ddd"
click at [149, 149] on span "申请" at bounding box center [118, 150] width 133 height 8
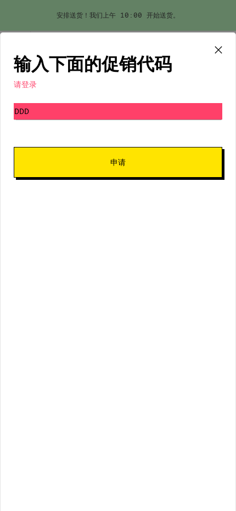
click at [218, 51] on icon at bounding box center [218, 50] width 7 height 7
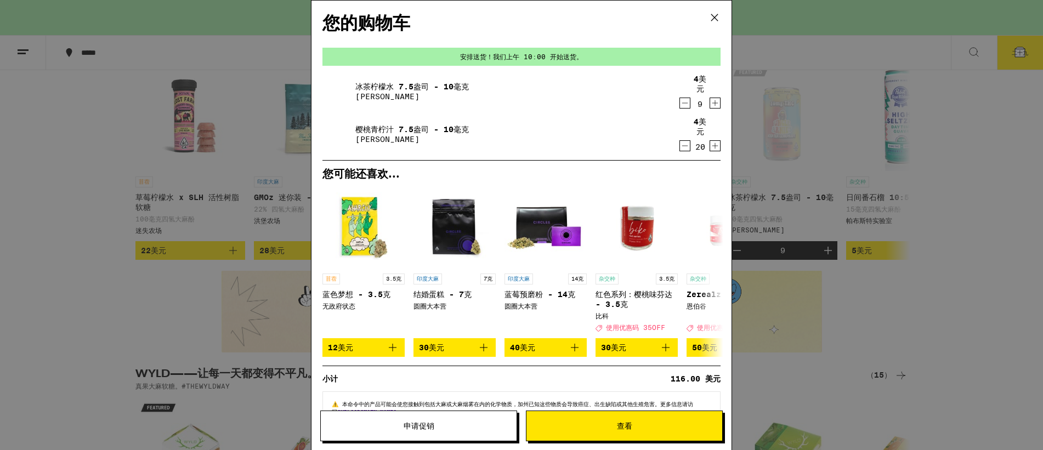
click at [715, 15] on icon at bounding box center [714, 17] width 16 height 16
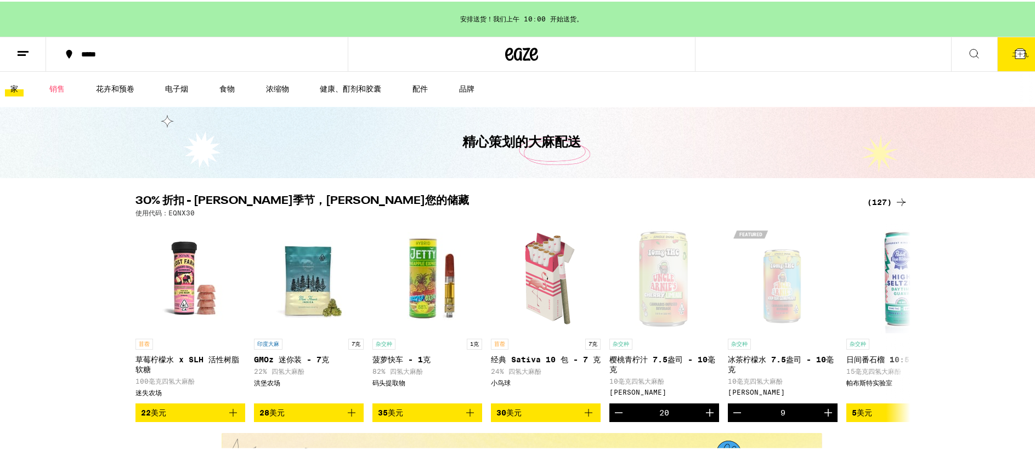
click at [510, 26] on div "安排送货！我们上午 10:00 开始送货。" at bounding box center [521, 17] width 1043 height 35
click at [530, 54] on icon at bounding box center [521, 53] width 33 height 20
drag, startPoint x: 553, startPoint y: 50, endPoint x: 521, endPoint y: 53, distance: 32.5
click at [552, 50] on div at bounding box center [522, 52] width 348 height 35
click at [520, 53] on icon at bounding box center [521, 53] width 33 height 20
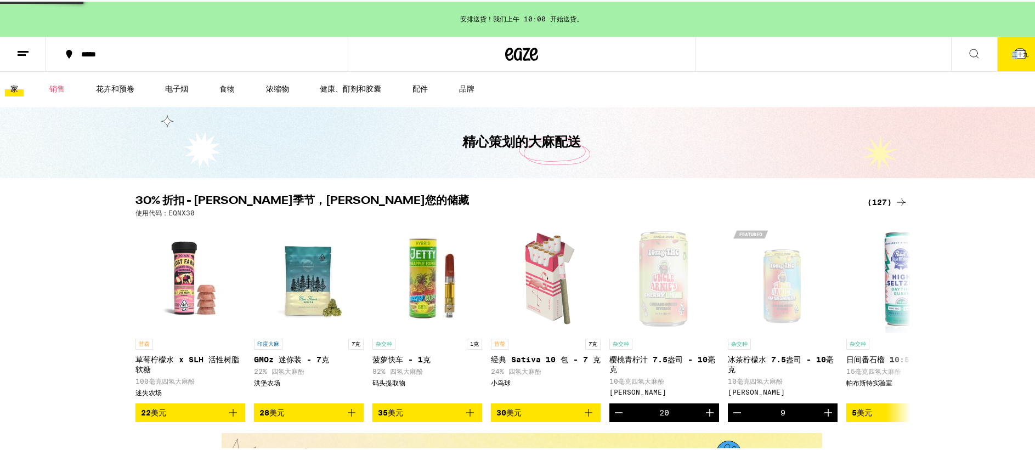
click at [520, 53] on icon at bounding box center [521, 53] width 33 height 20
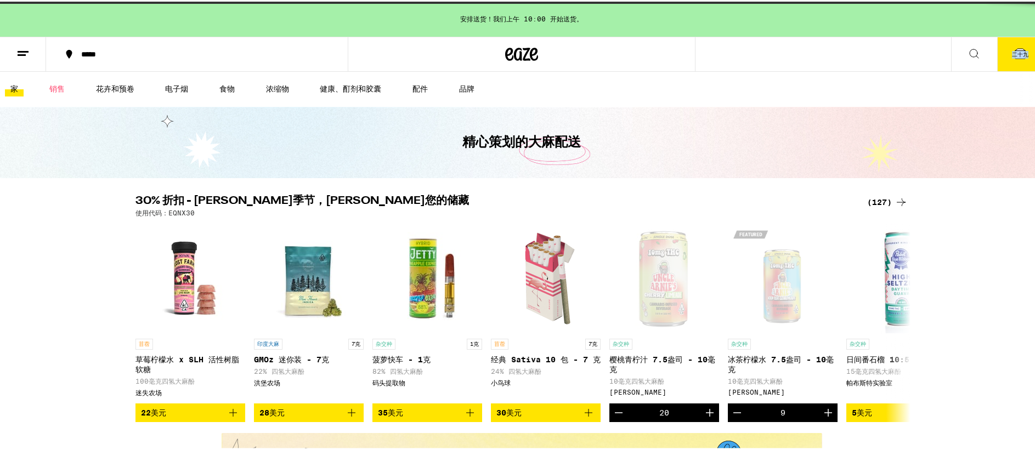
click at [520, 53] on icon at bounding box center [521, 53] width 33 height 20
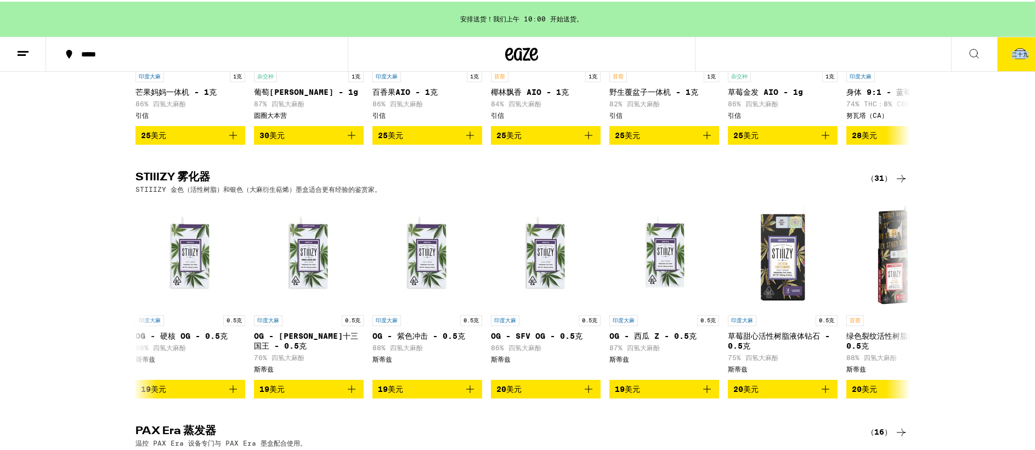
scroll to position [2109, 0]
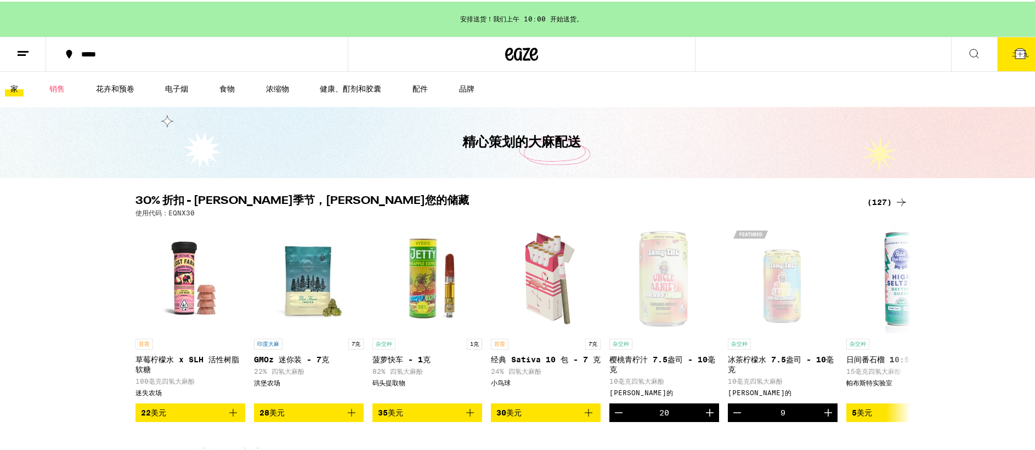
click at [713, 149] on div "精心策划的大麻配送" at bounding box center [521, 140] width 421 height 71
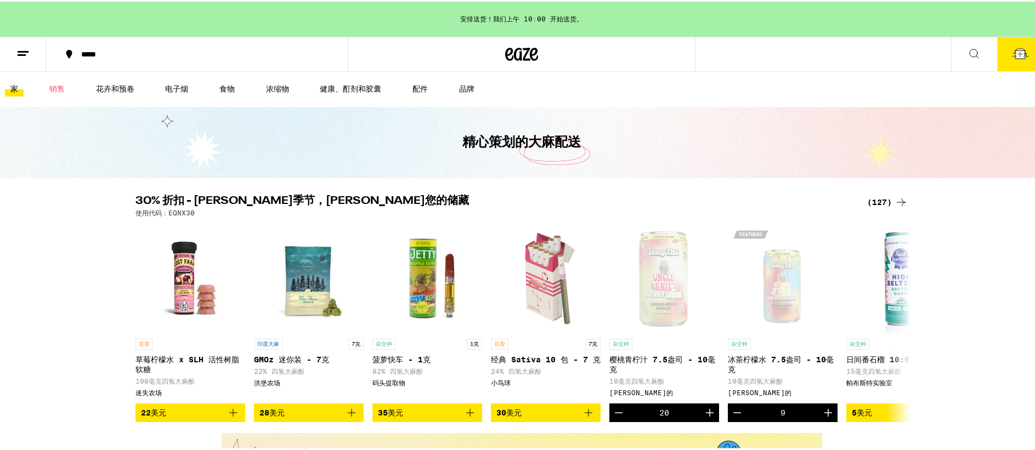
click at [25, 46] on icon at bounding box center [22, 52] width 13 height 13
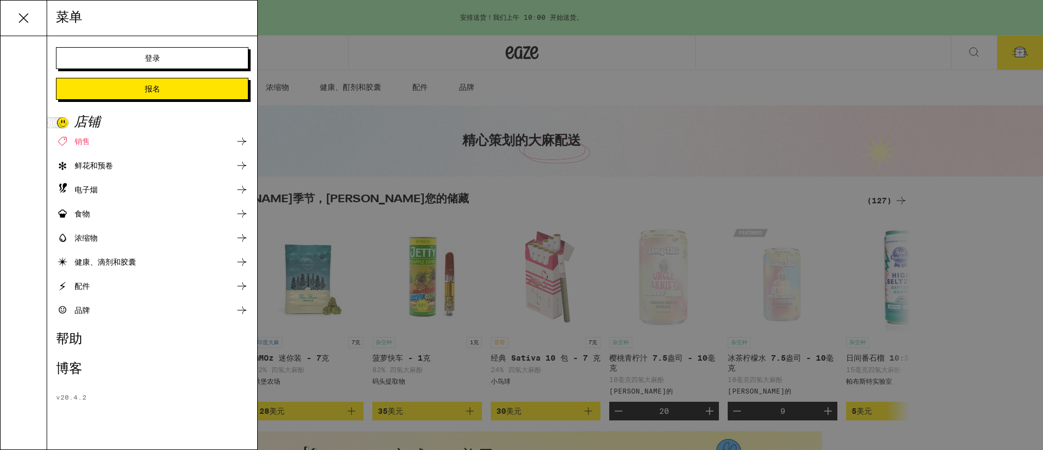
click at [154, 62] on font "登录" at bounding box center [152, 58] width 15 height 9
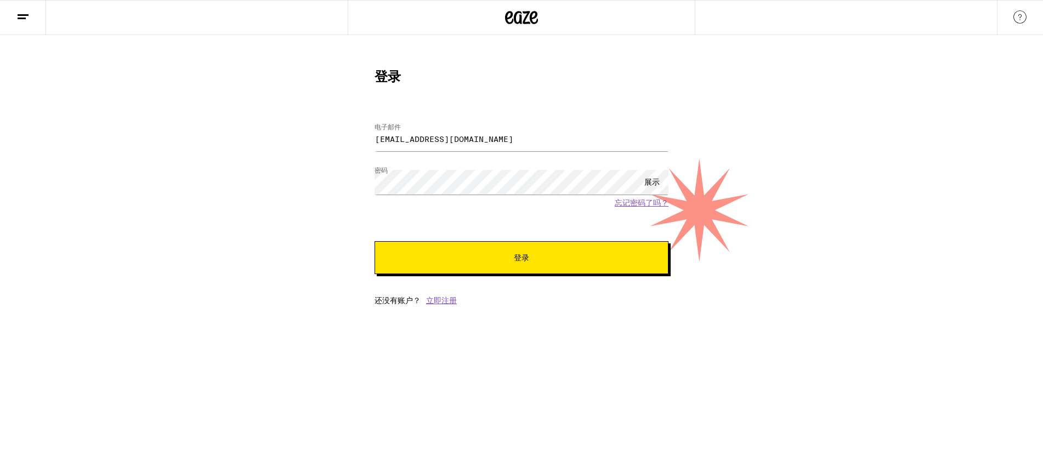
click at [492, 254] on button "登录" at bounding box center [522, 257] width 294 height 33
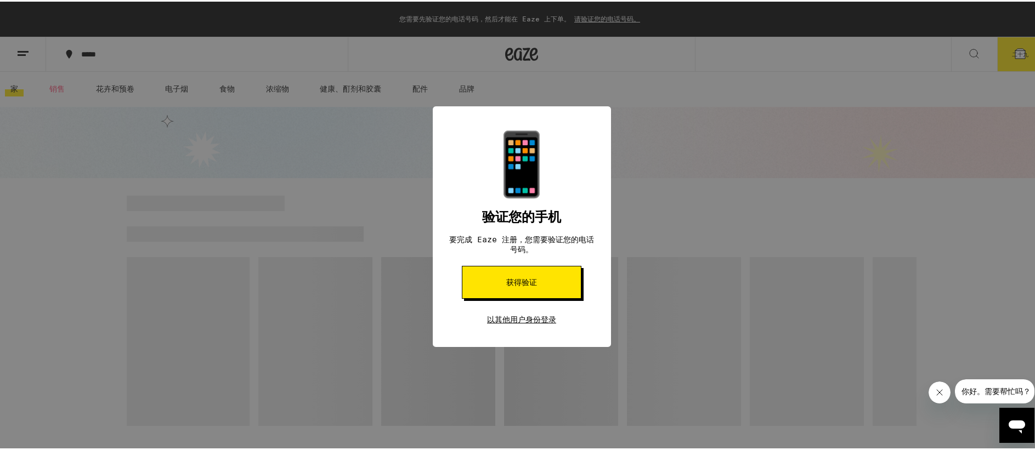
click at [543, 322] on font "以其他用户身份登录" at bounding box center [521, 318] width 69 height 9
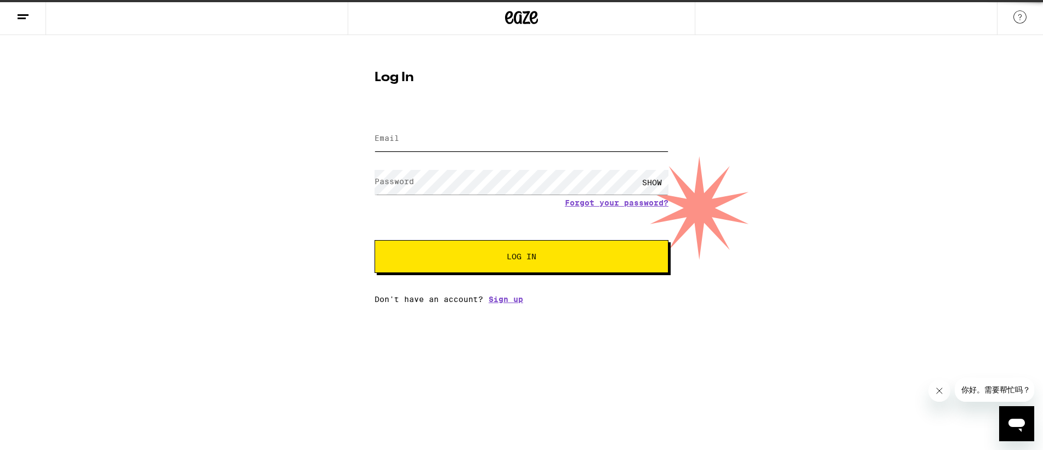
type input "[EMAIL_ADDRESS][DOMAIN_NAME]"
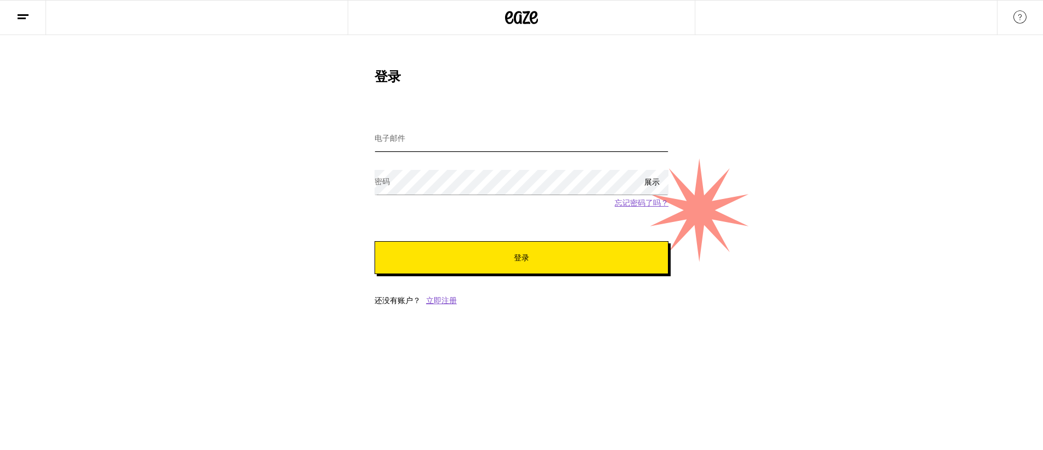
type input "[EMAIL_ADDRESS][DOMAIN_NAME]"
click at [516, 258] on font "登录" at bounding box center [521, 257] width 15 height 9
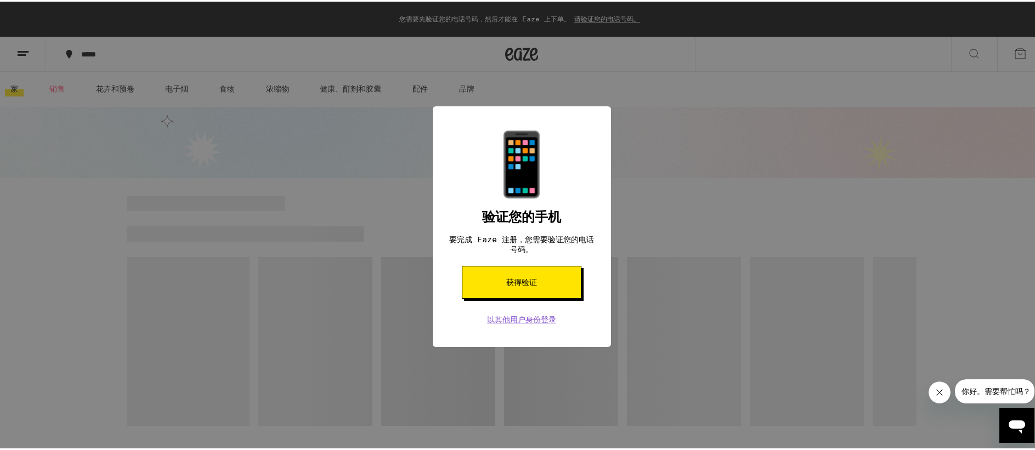
click at [541, 287] on button "获得验证" at bounding box center [522, 280] width 120 height 33
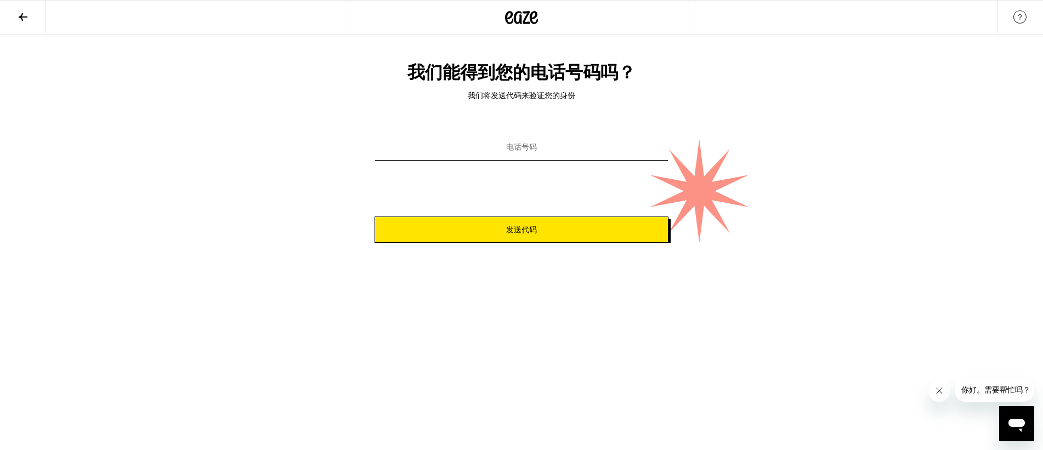
click at [551, 152] on input "电话号码" at bounding box center [522, 147] width 294 height 25
type input "(415) 860-9662"
click at [566, 227] on span "发送代码" at bounding box center [521, 230] width 275 height 8
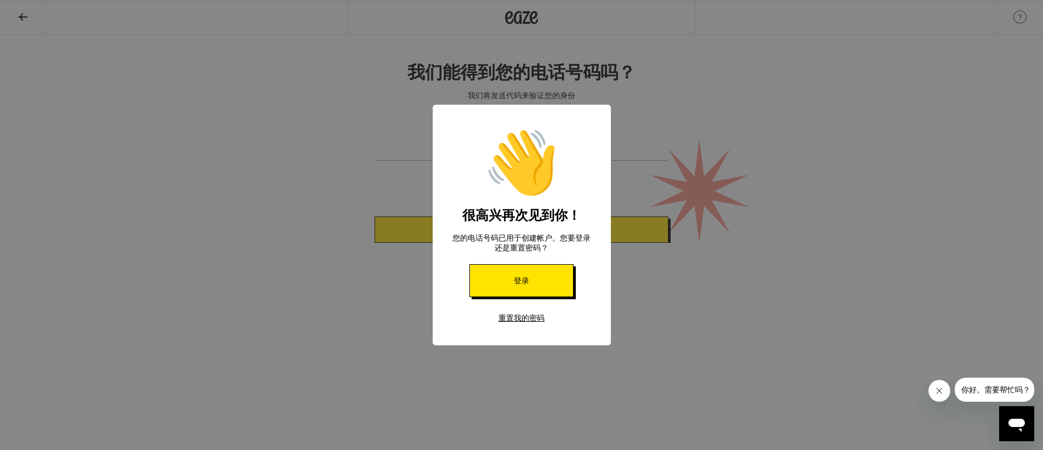
click at [537, 322] on font "重置我的密码" at bounding box center [521, 318] width 46 height 9
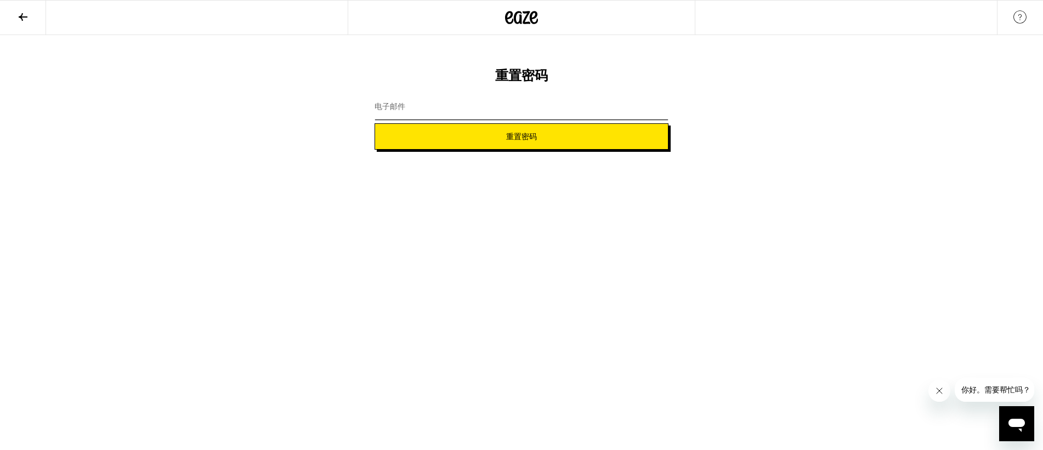
click at [508, 110] on input "电子邮件" at bounding box center [522, 107] width 294 height 25
type input "23545413454@qq.com"
click at [511, 144] on button "重置密码" at bounding box center [522, 136] width 294 height 26
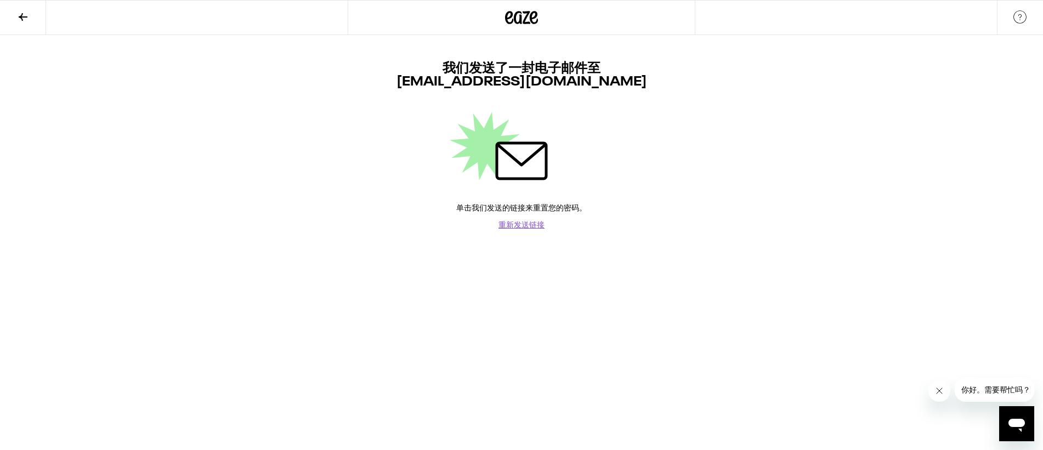
click at [15, 14] on button at bounding box center [23, 18] width 46 height 35
